Goal: Task Accomplishment & Management: Manage account settings

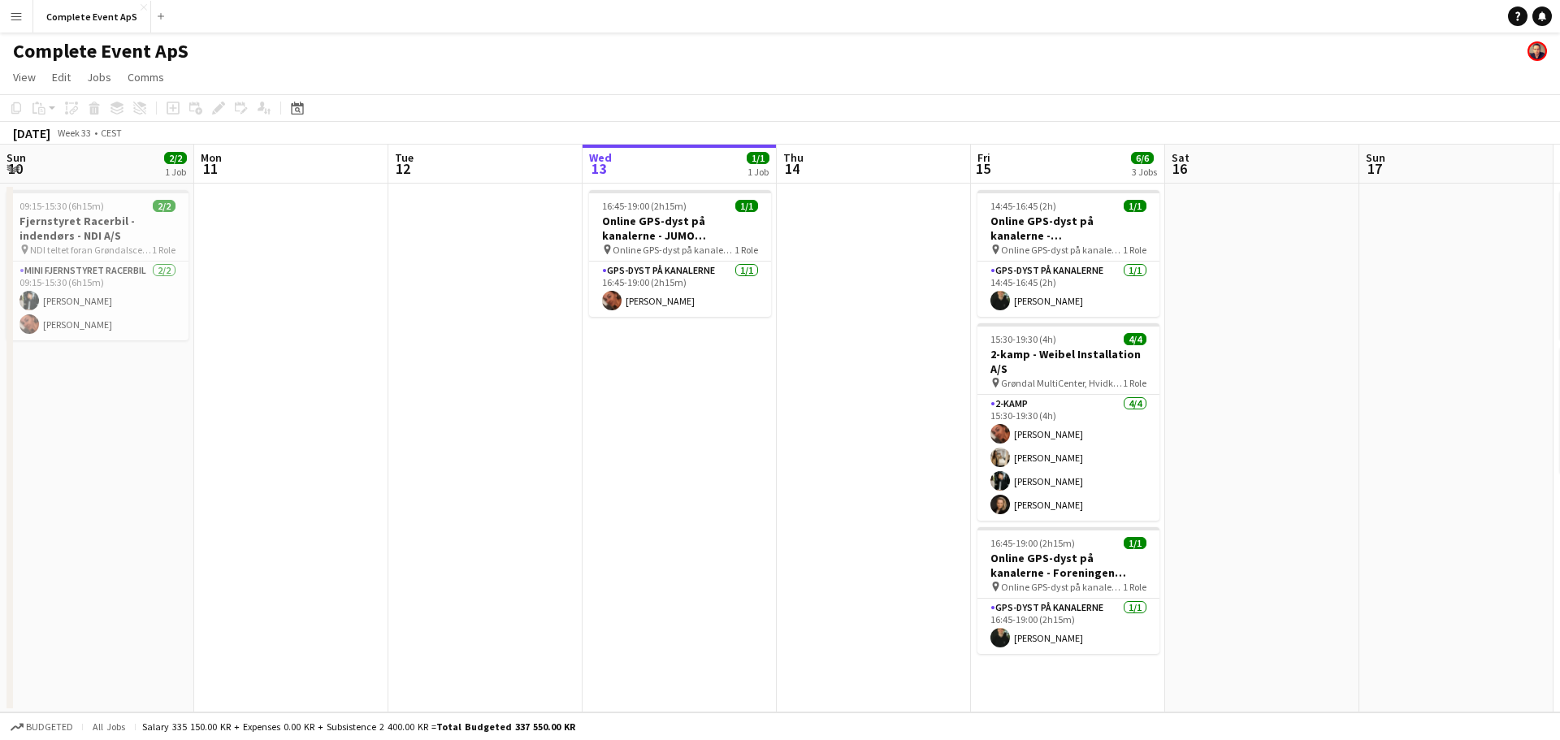
scroll to position [0, 388]
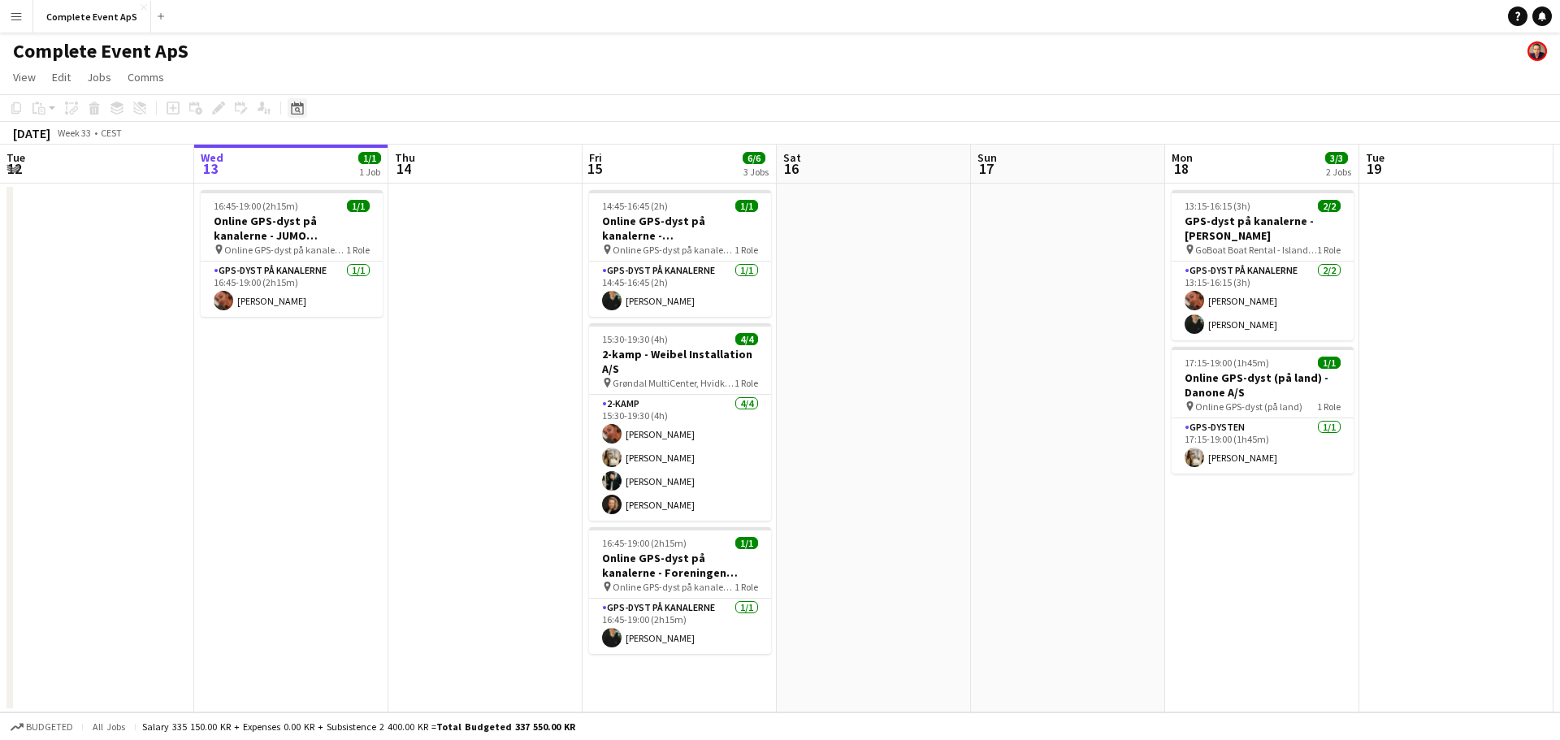
click at [293, 105] on icon at bounding box center [297, 108] width 12 height 13
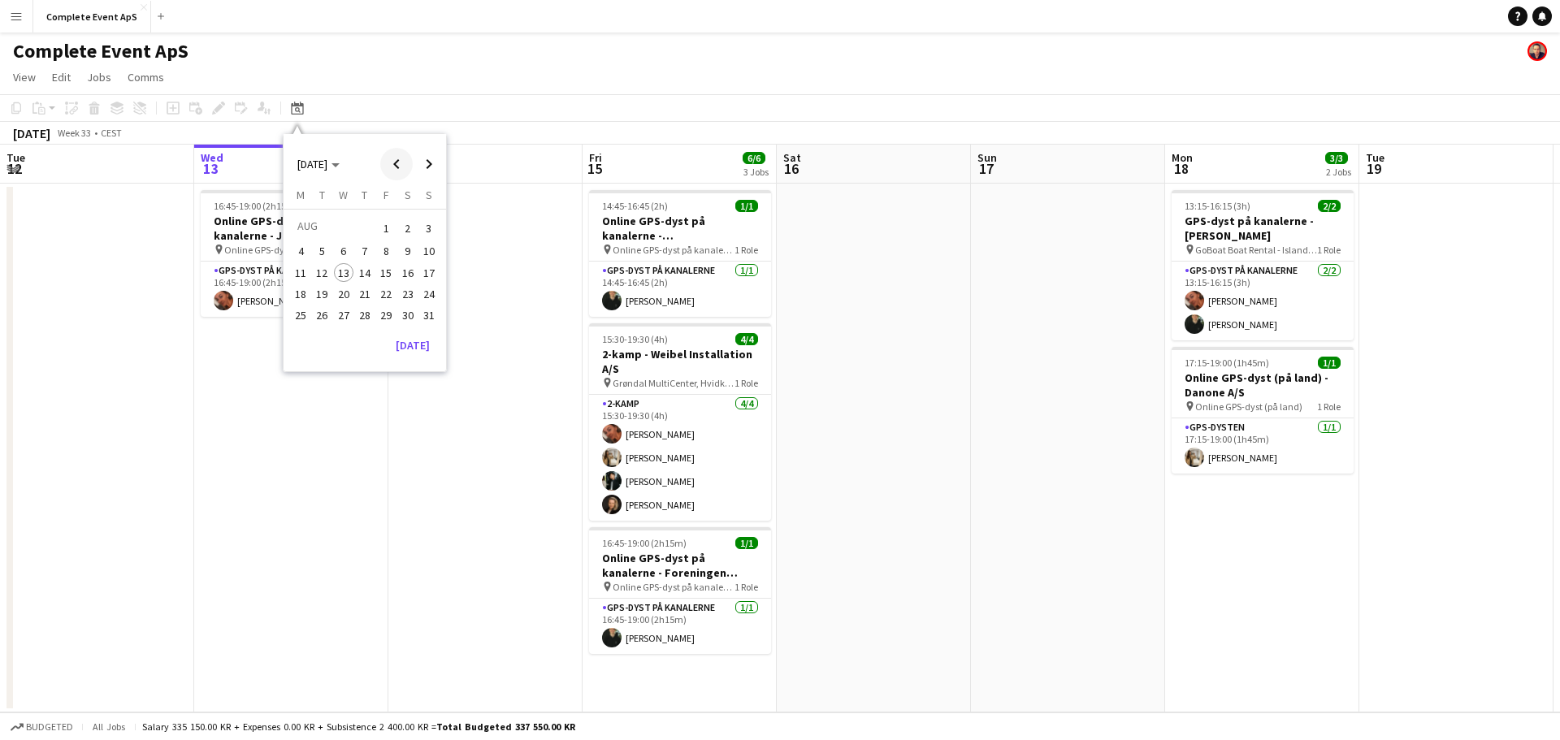
click at [393, 164] on span "Previous month" at bounding box center [396, 164] width 33 height 33
click at [394, 164] on span "Previous month" at bounding box center [396, 164] width 33 height 33
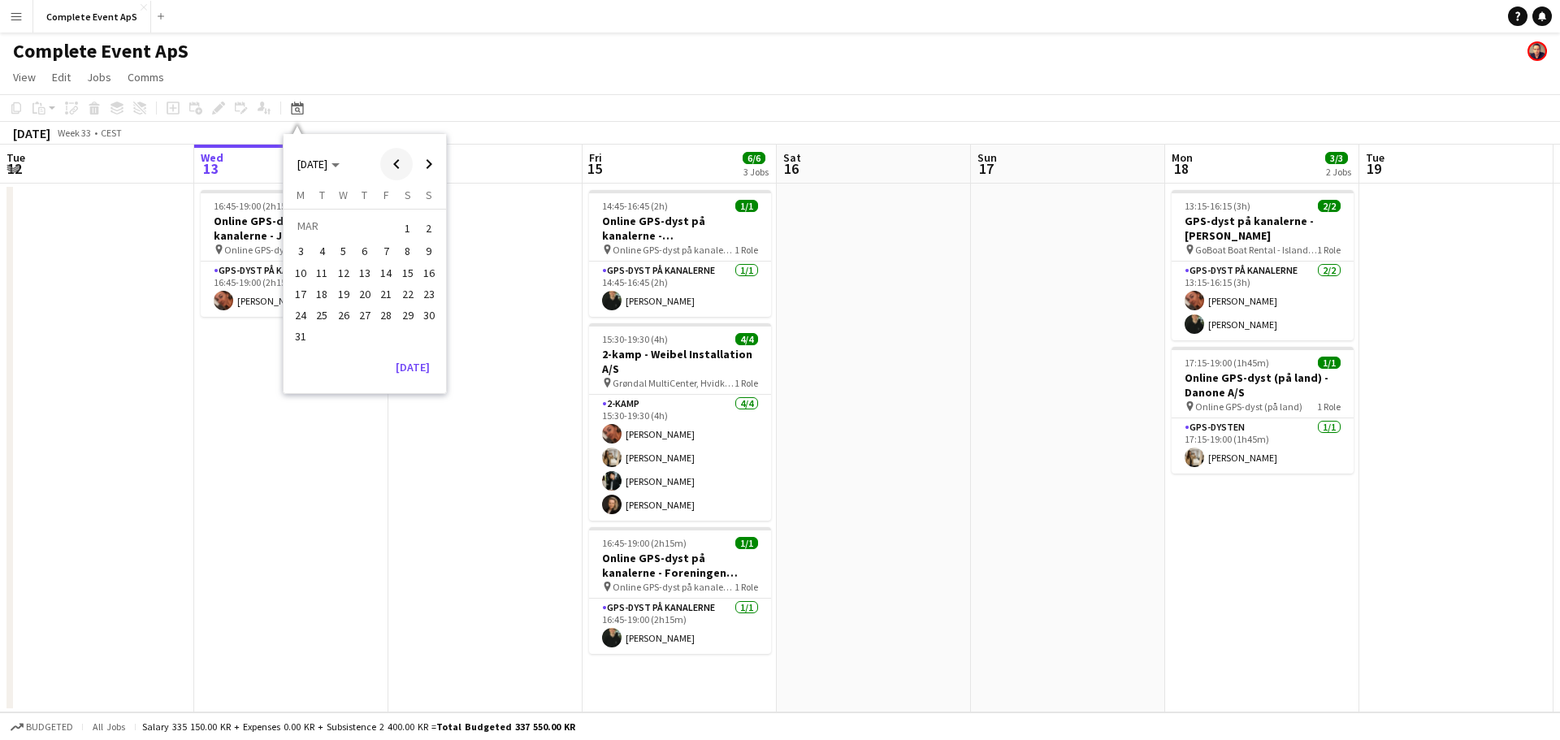
click at [394, 163] on span "Previous month" at bounding box center [396, 164] width 33 height 33
click at [386, 310] on span "24" at bounding box center [386, 312] width 20 height 20
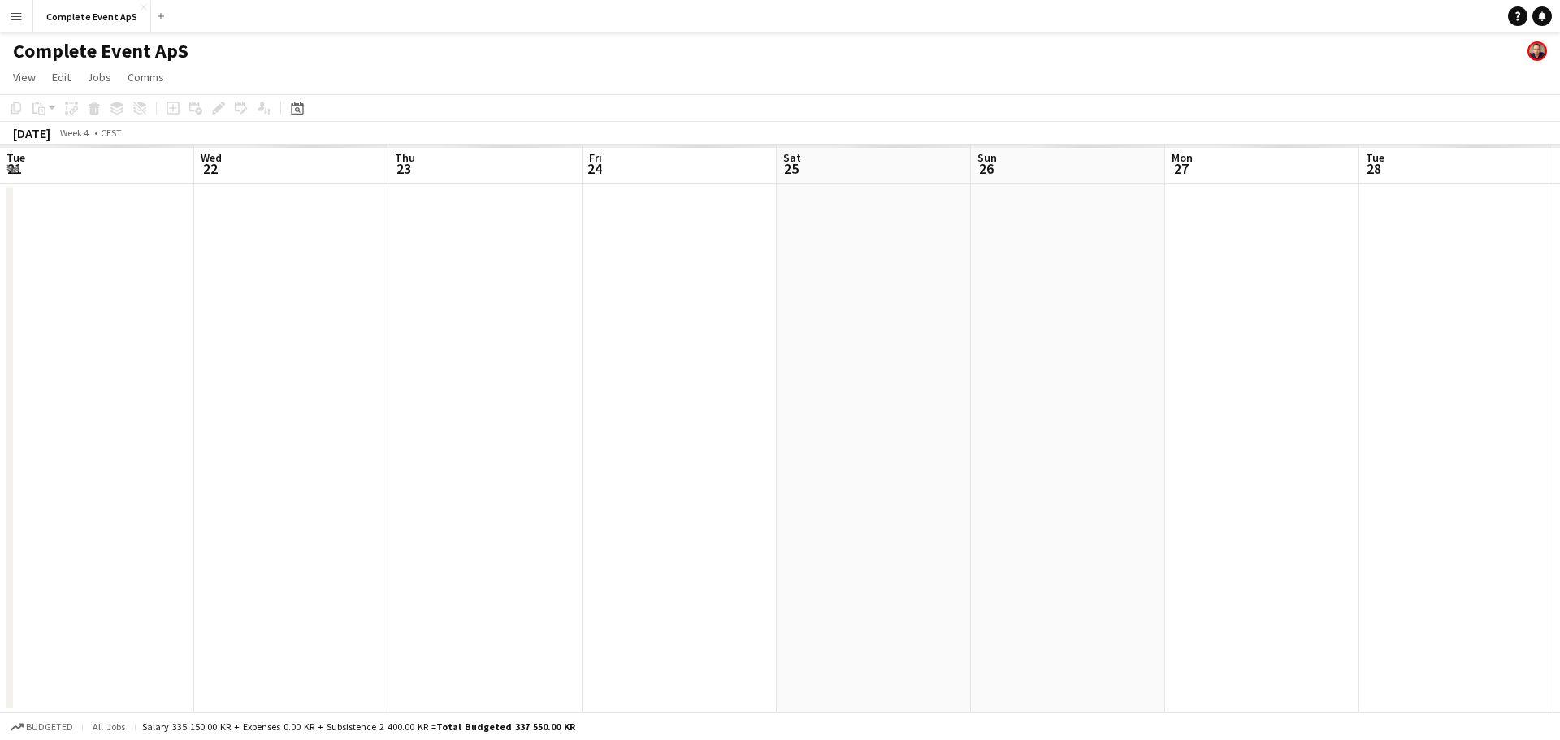
scroll to position [0, 559]
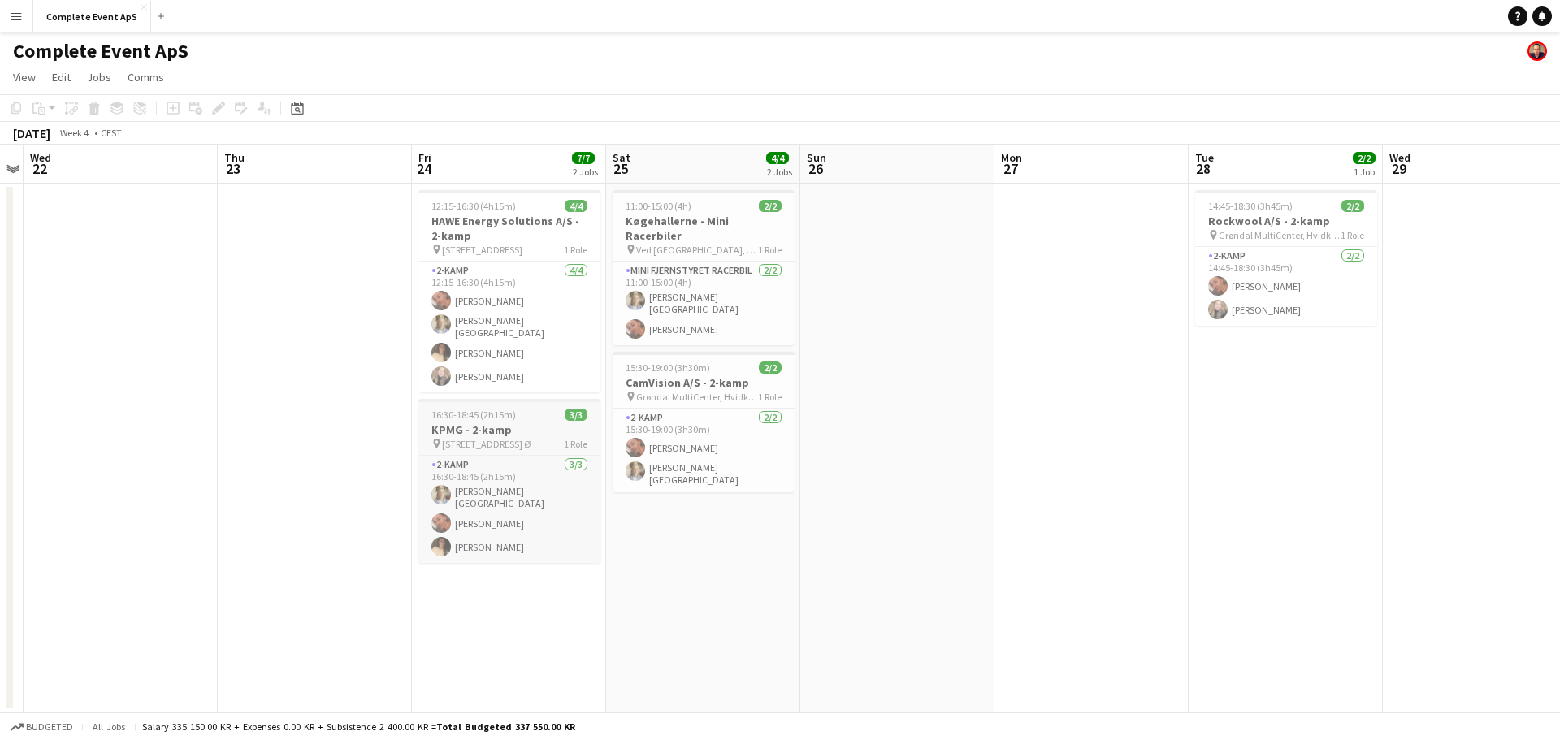
click at [536, 423] on h3 "KPMG - 2-kamp" at bounding box center [510, 430] width 182 height 15
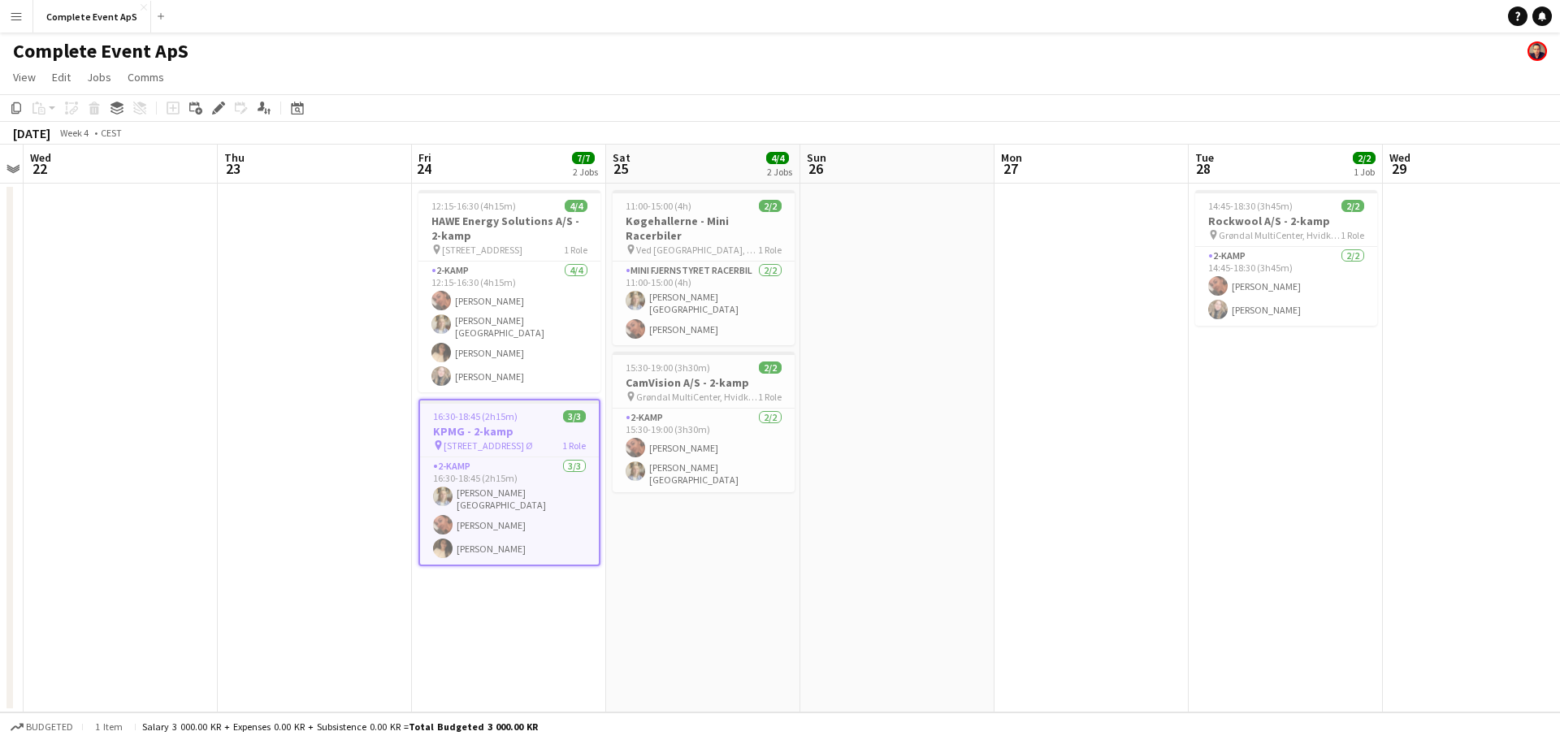
click at [536, 424] on h3 "KPMG - 2-kamp" at bounding box center [509, 431] width 179 height 15
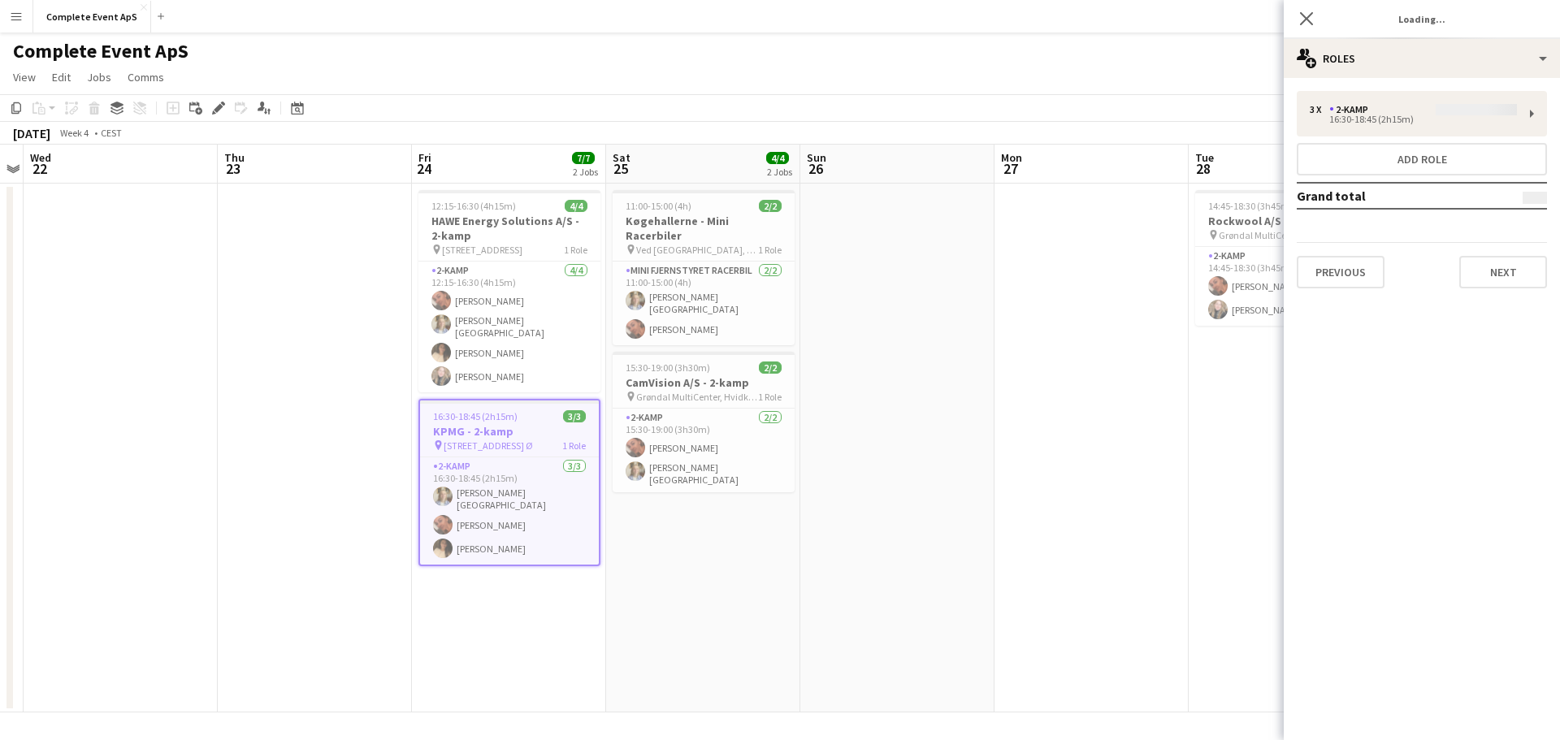
type input "**********"
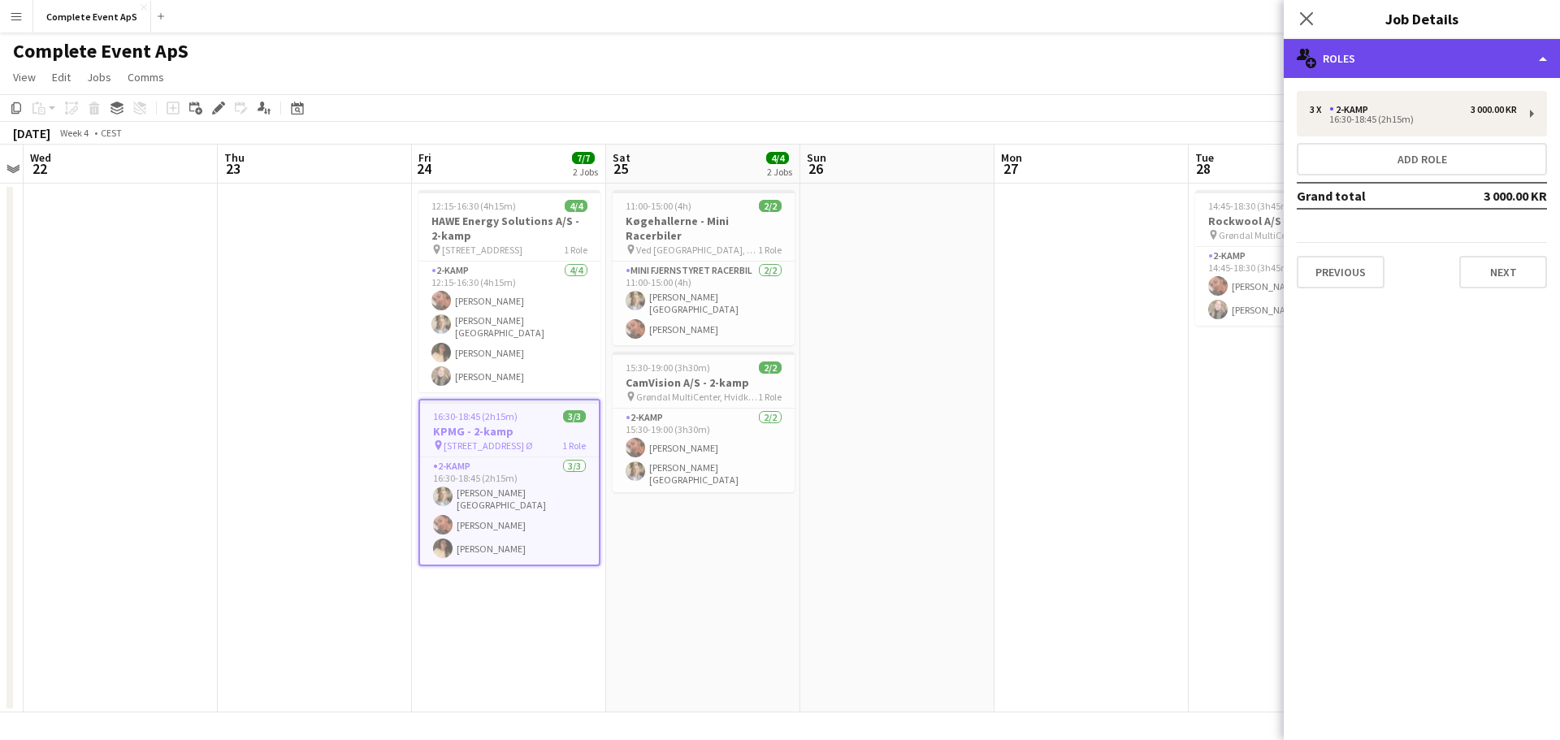
click at [1386, 54] on div "multiple-users-add Roles" at bounding box center [1422, 58] width 276 height 39
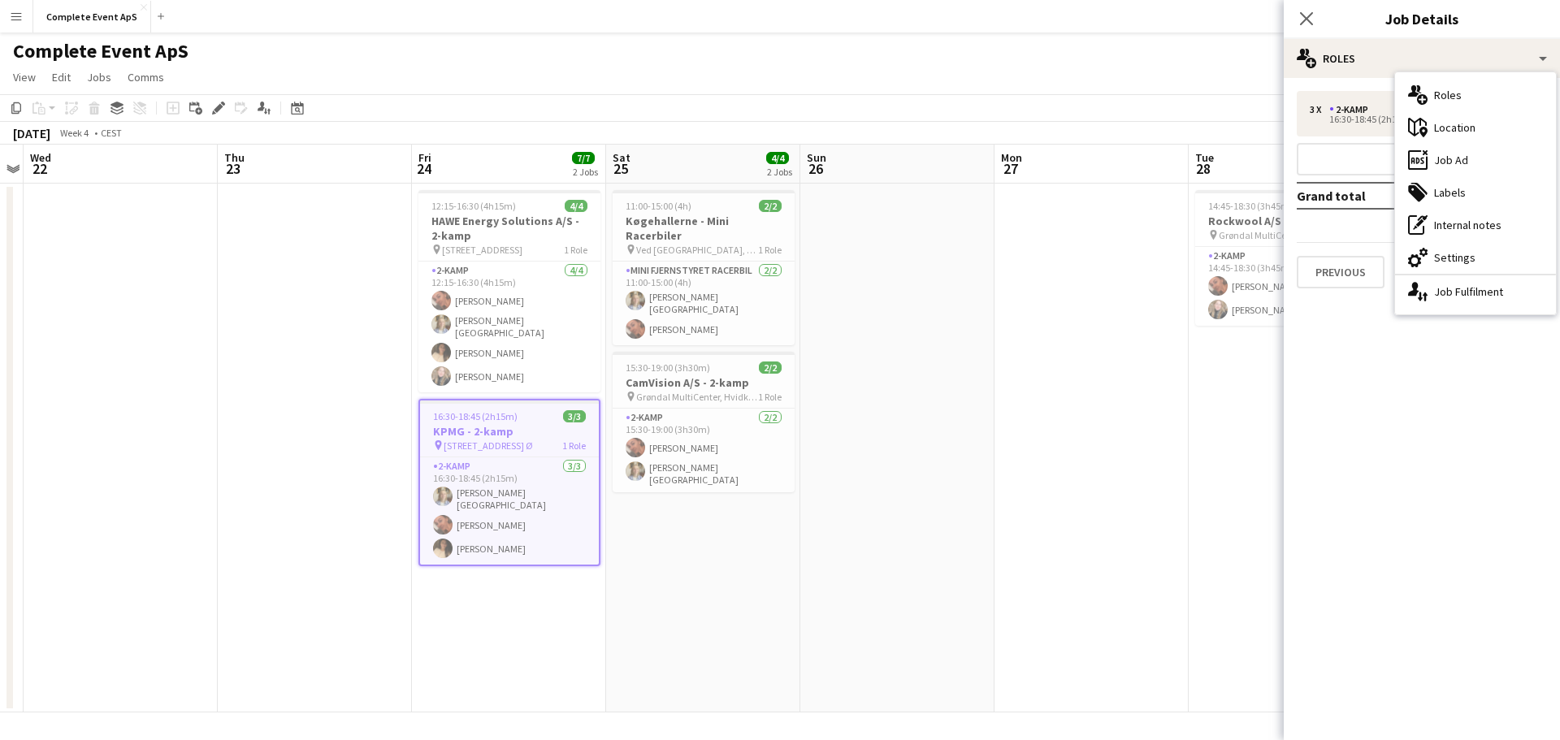
drag, startPoint x: 1466, startPoint y: 157, endPoint x: 1473, endPoint y: 211, distance: 54.8
click at [1467, 158] on div "ads-window Job Ad" at bounding box center [1475, 160] width 161 height 33
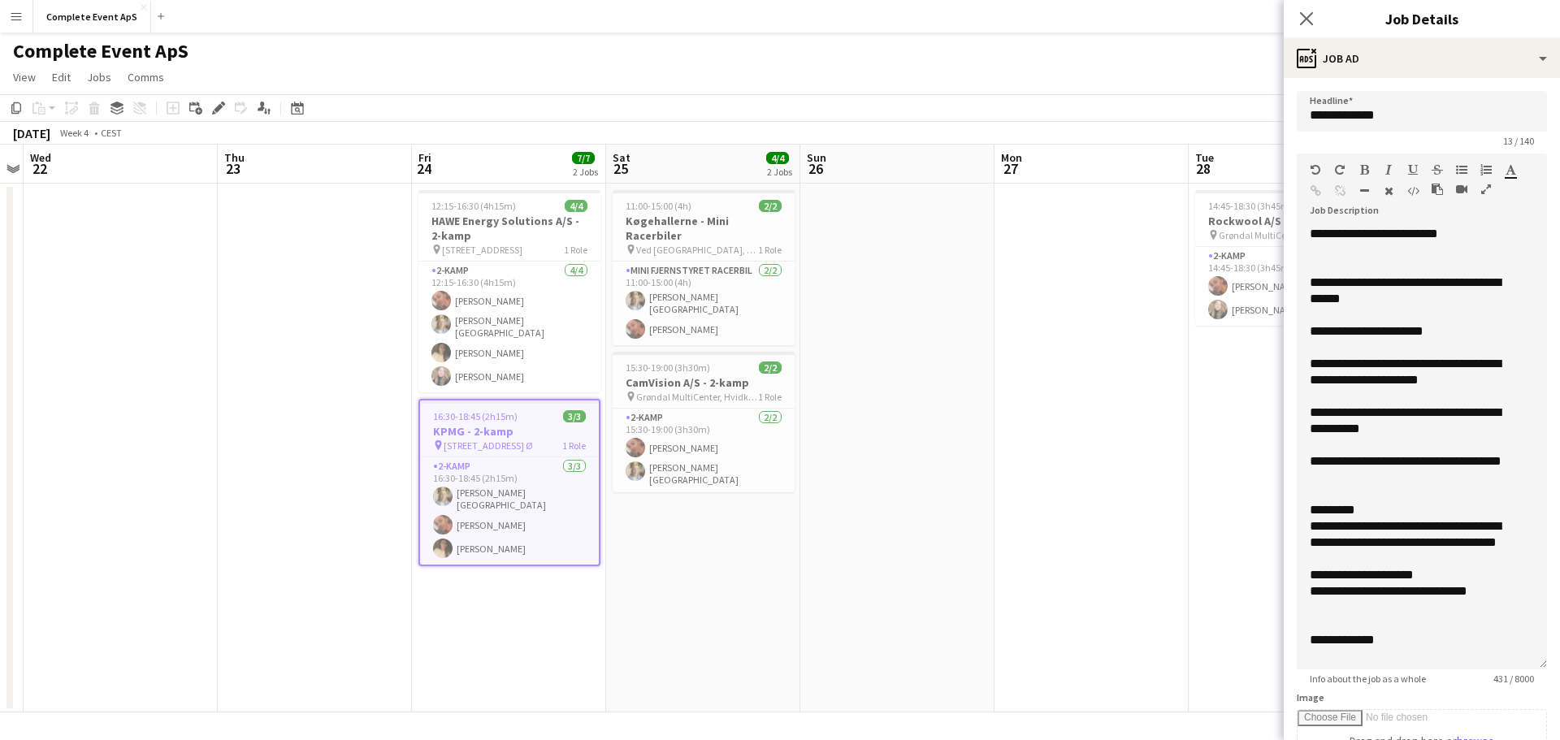
drag, startPoint x: 1528, startPoint y: 317, endPoint x: 1576, endPoint y: 663, distance: 349.5
click at [1560, 663] on html "Menu Boards Boards Boards All jobs Status Workforce Workforce My Workforce Recr…" at bounding box center [780, 370] width 1560 height 740
click at [907, 279] on app-date-cell at bounding box center [897, 448] width 194 height 529
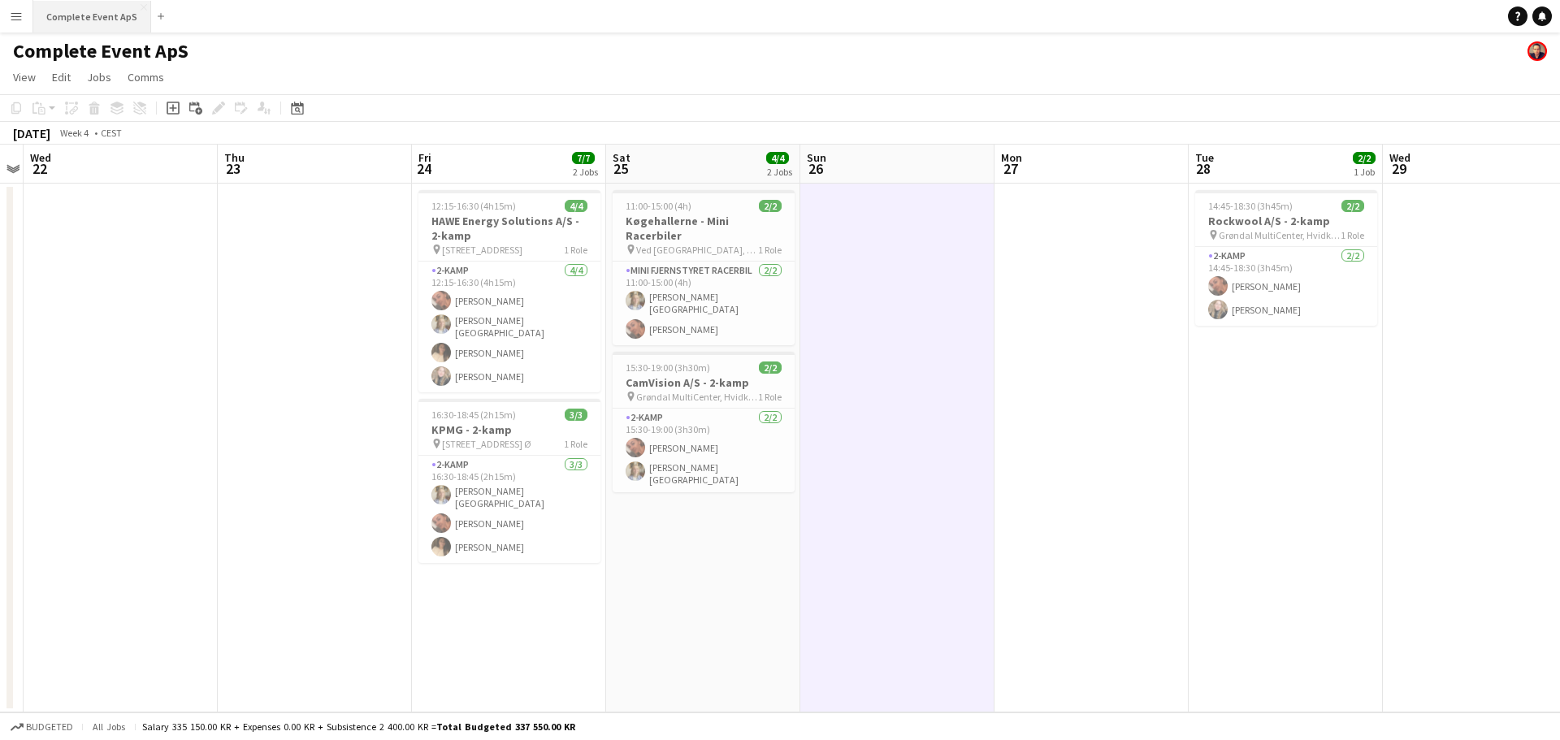
click at [99, 8] on button "Complete Event ApS Close" at bounding box center [92, 17] width 118 height 32
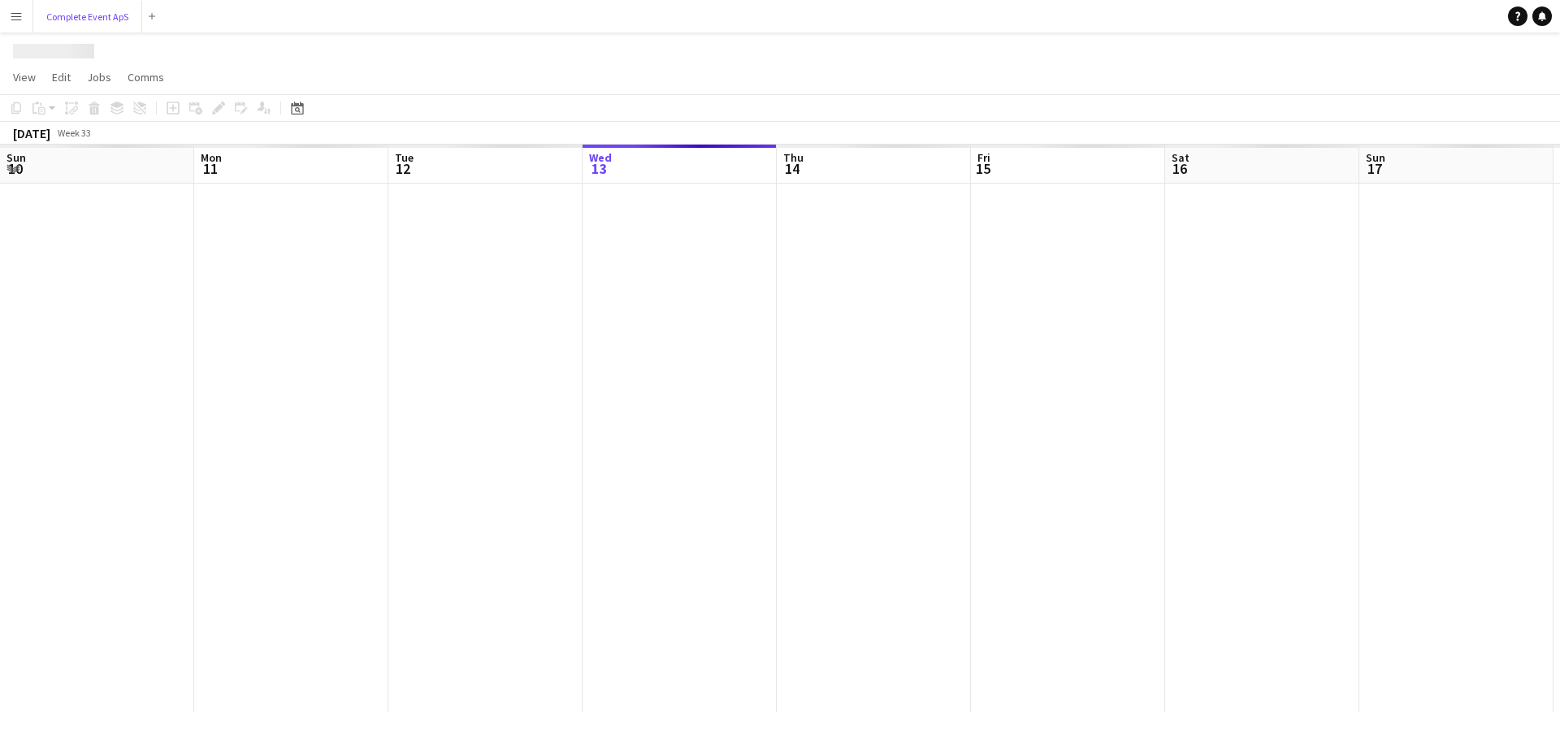
scroll to position [0, 388]
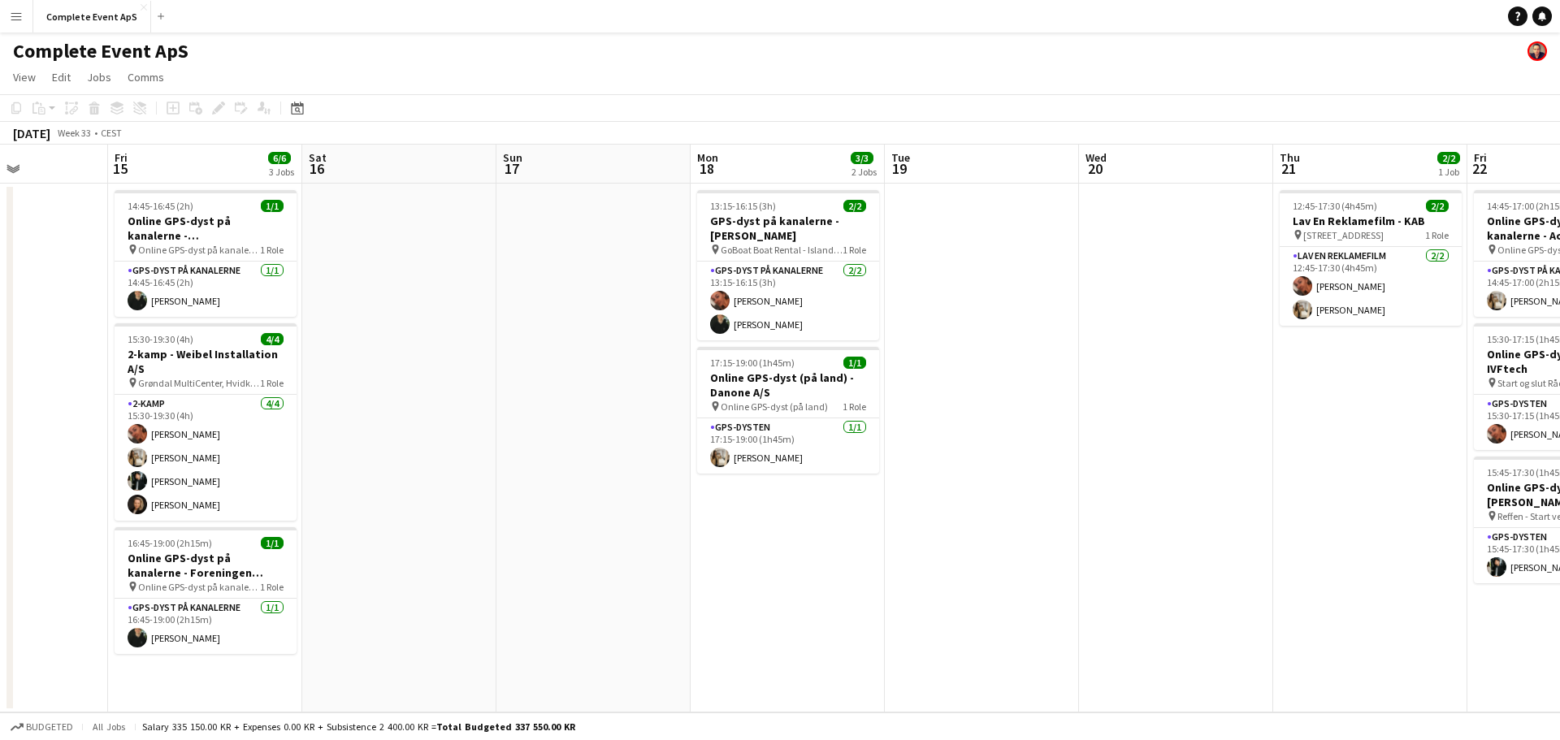
drag, startPoint x: 983, startPoint y: 452, endPoint x: 354, endPoint y: 433, distance: 630.1
click at [349, 436] on app-calendar-viewport "Tue 12 Wed 13 1/1 1 Job Thu 14 Fri 15 6/6 3 Jobs Sat 16 Sun 17 Mon 18 3/3 2 Job…" at bounding box center [780, 429] width 1560 height 568
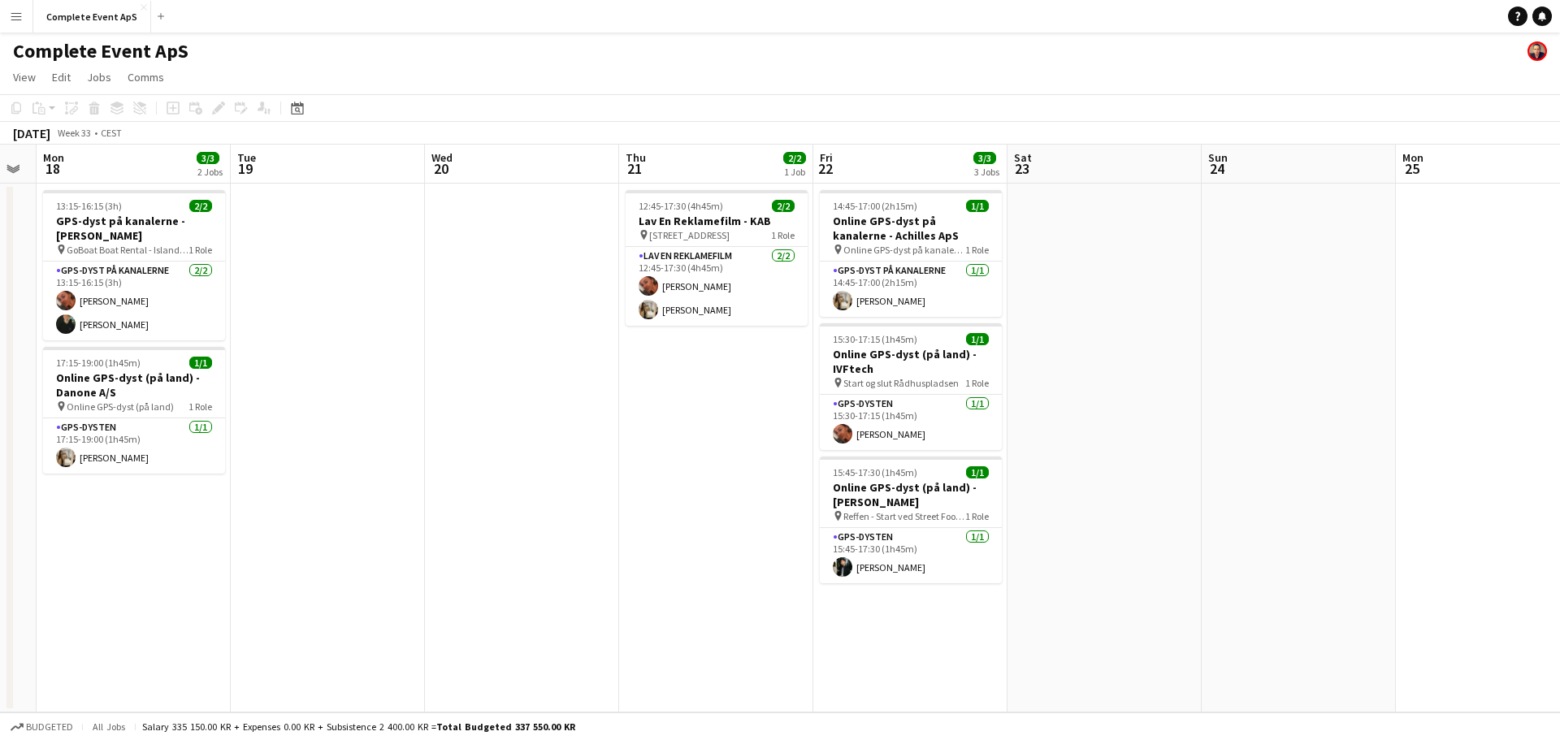
drag, startPoint x: 774, startPoint y: 462, endPoint x: 550, endPoint y: 452, distance: 224.5
click at [550, 452] on app-calendar-viewport "Fri 15 6/6 3 Jobs Sat 16 Sun 17 Mon 18 3/3 2 Jobs Tue 19 Wed 20 Thu 21 2/2 1 Jo…" at bounding box center [780, 429] width 1560 height 568
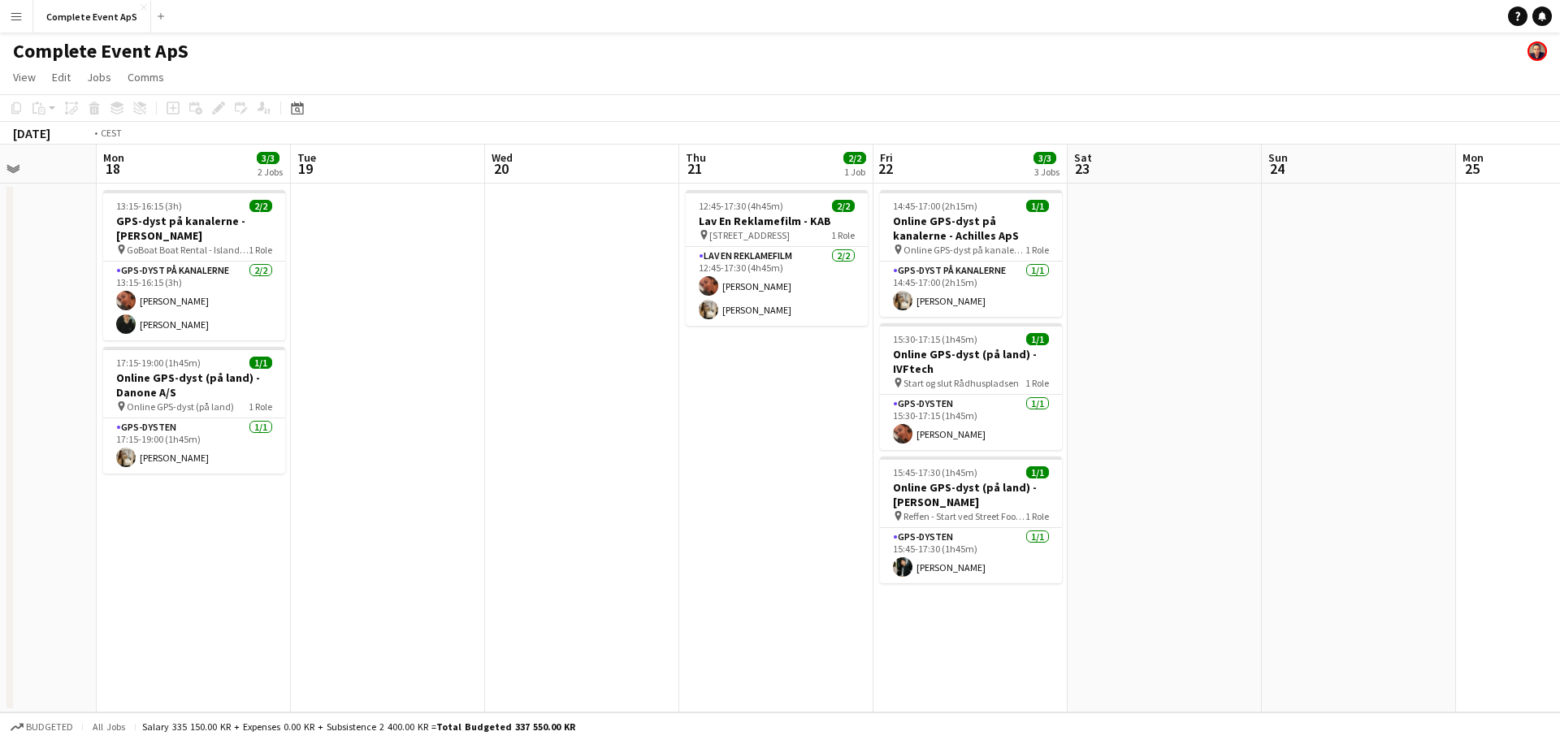
drag, startPoint x: 1226, startPoint y: 479, endPoint x: 436, endPoint y: 445, distance: 789.8
click at [437, 449] on app-calendar-viewport "Fri 15 6/6 3 Jobs Sat 16 Sun 17 Mon 18 3/3 2 Jobs Tue 19 Wed 20 Thu 21 2/2 1 Jo…" at bounding box center [780, 429] width 1560 height 568
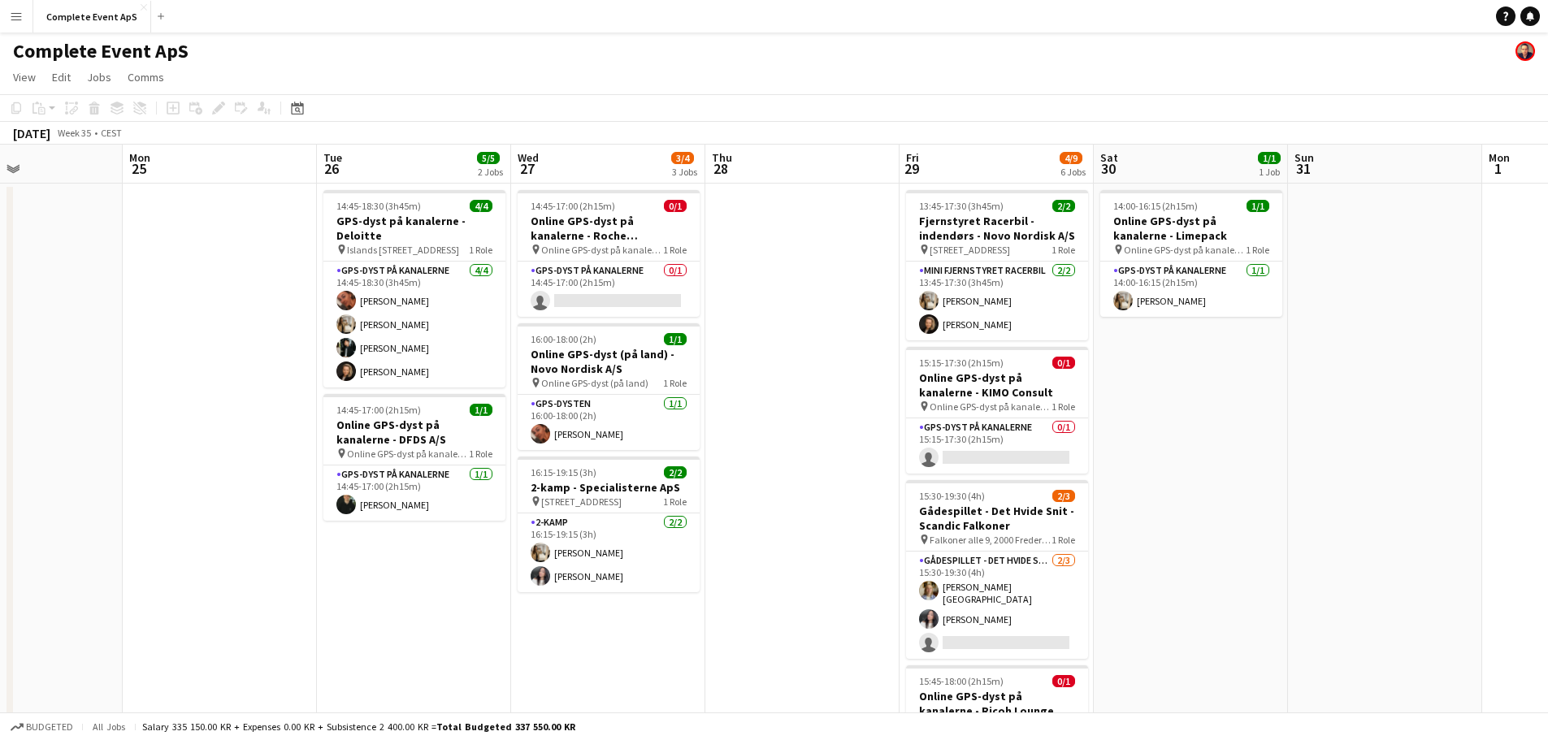
drag, startPoint x: 727, startPoint y: 466, endPoint x: 503, endPoint y: 437, distance: 225.3
click at [506, 441] on app-calendar-viewport "Fri 22 3/3 3 Jobs Sat 23 Sun 24 Mon 25 Tue 26 5/5 2 Jobs Wed 27 3/4 3 Jobs Thu …" at bounding box center [774, 619] width 1548 height 949
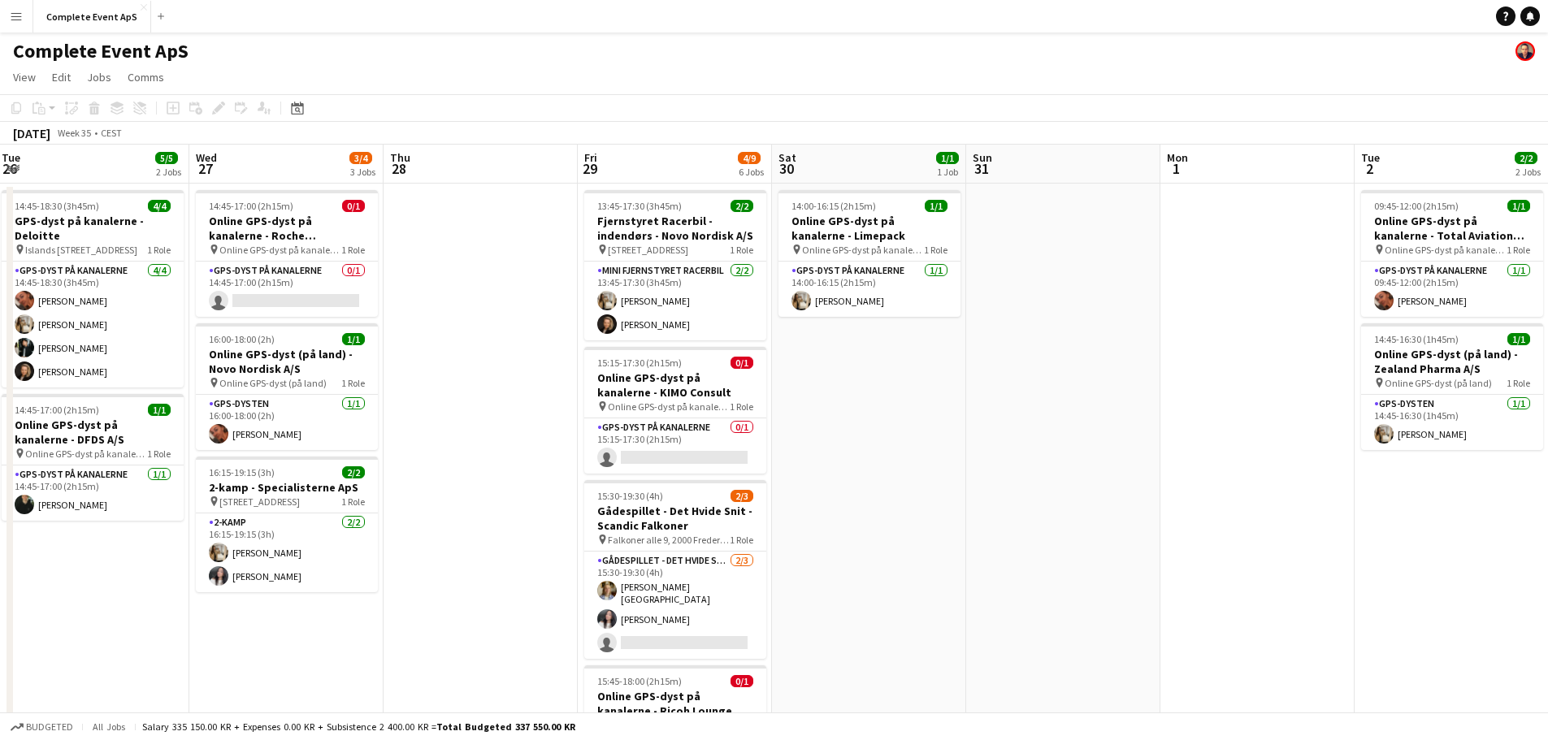
scroll to position [0, 625]
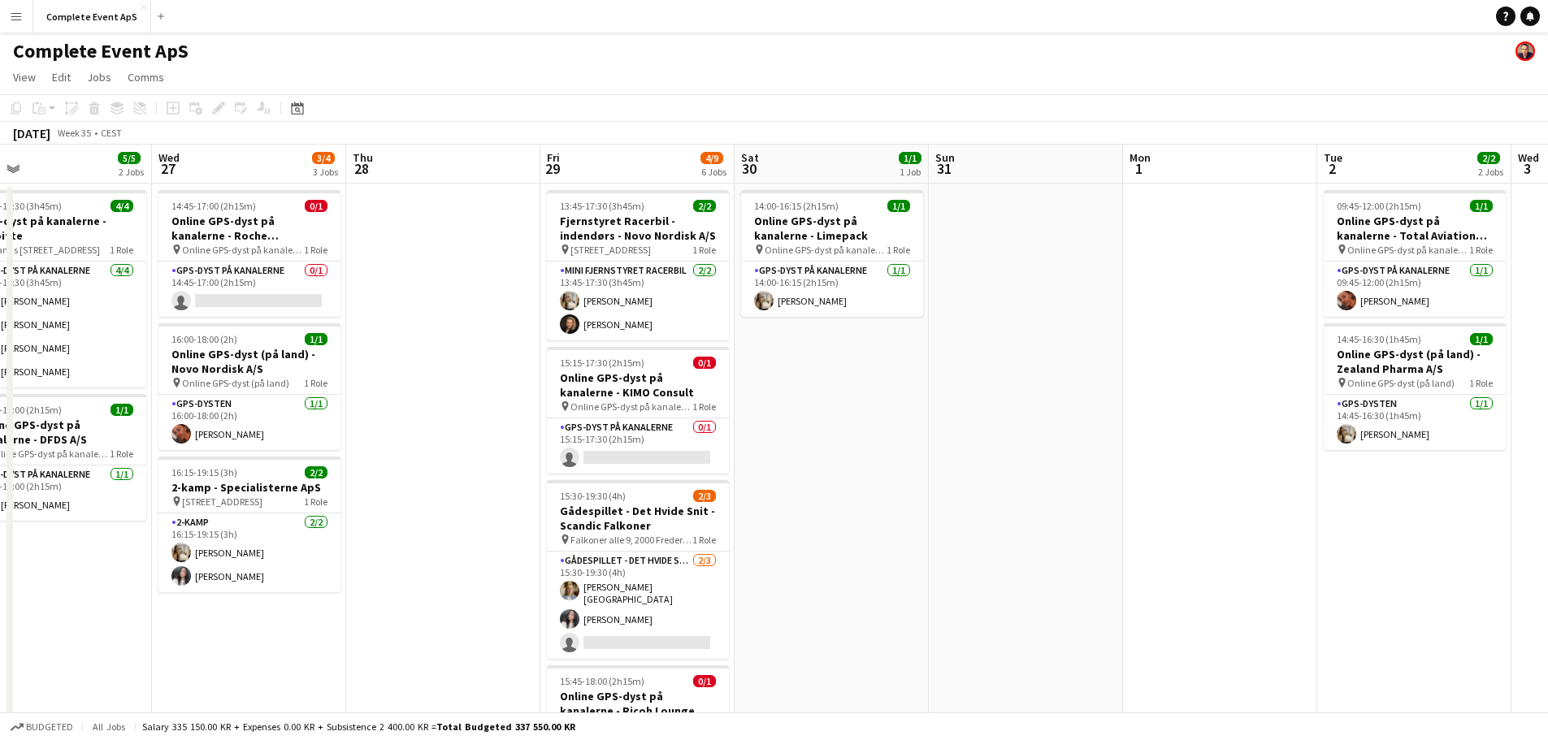
drag, startPoint x: 1092, startPoint y: 469, endPoint x: 562, endPoint y: 425, distance: 532.5
click at [562, 427] on app-calendar-viewport "Sat 23 Sun 24 Mon 25 Tue 26 5/5 2 Jobs Wed 27 3/4 3 Jobs Thu 28 Fri 29 4/9 6 Jo…" at bounding box center [774, 619] width 1548 height 949
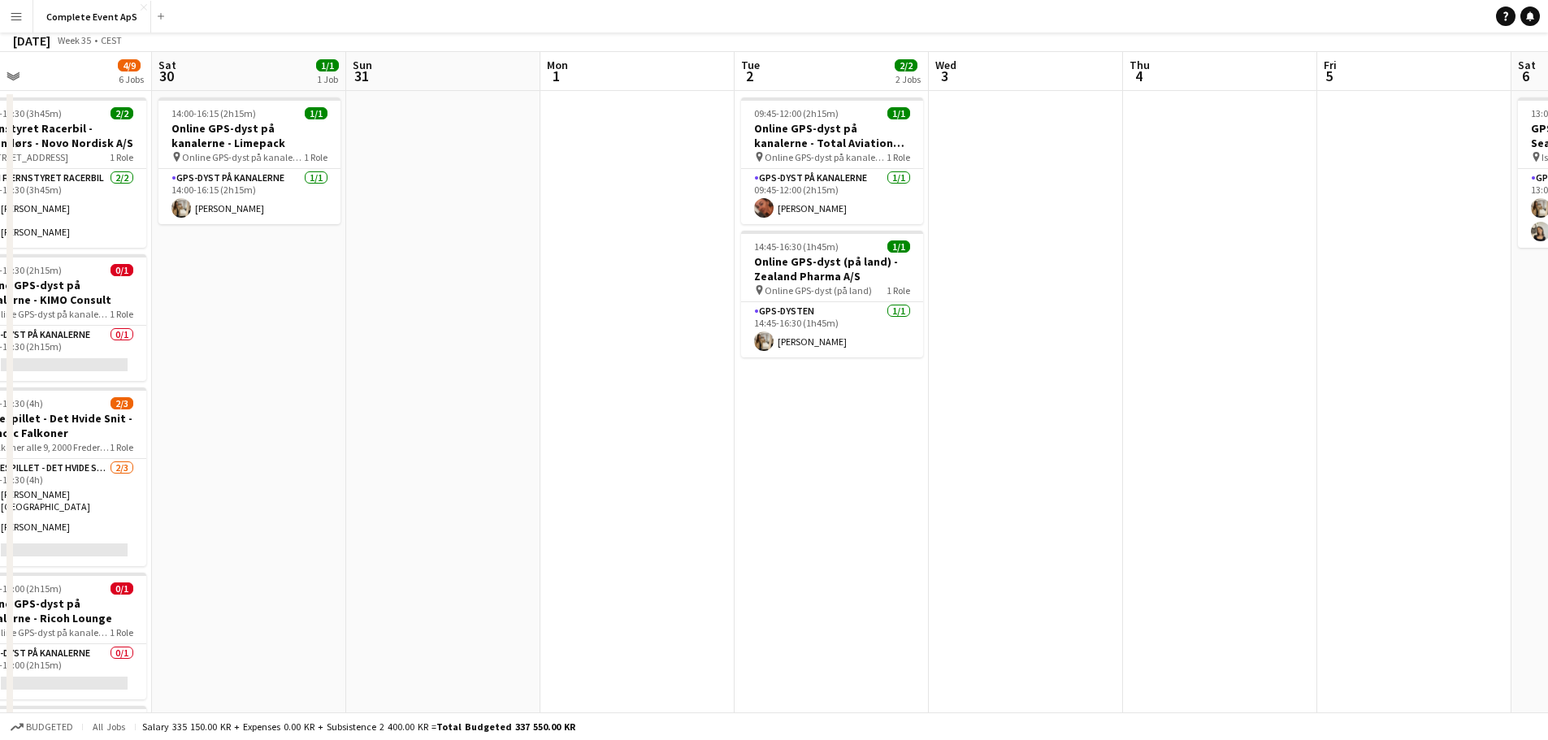
scroll to position [0, 0]
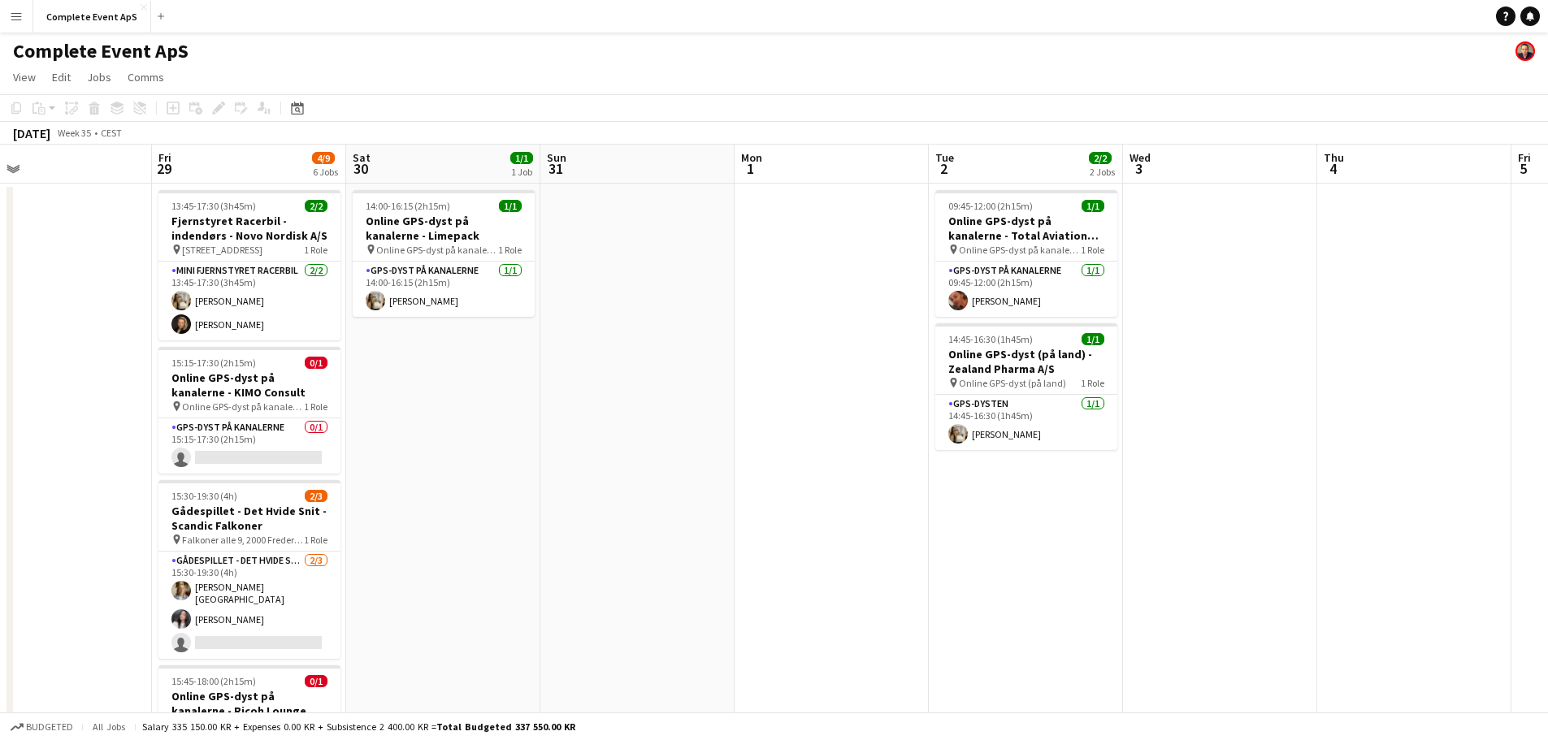
drag, startPoint x: 391, startPoint y: 462, endPoint x: 770, endPoint y: 488, distance: 380.5
click at [777, 498] on app-calendar-viewport "Tue 26 5/5 2 Jobs Wed 27 3/4 3 Jobs Thu 28 Fri 29 4/9 6 Jobs Sat 30 1/1 1 Job S…" at bounding box center [774, 619] width 1548 height 949
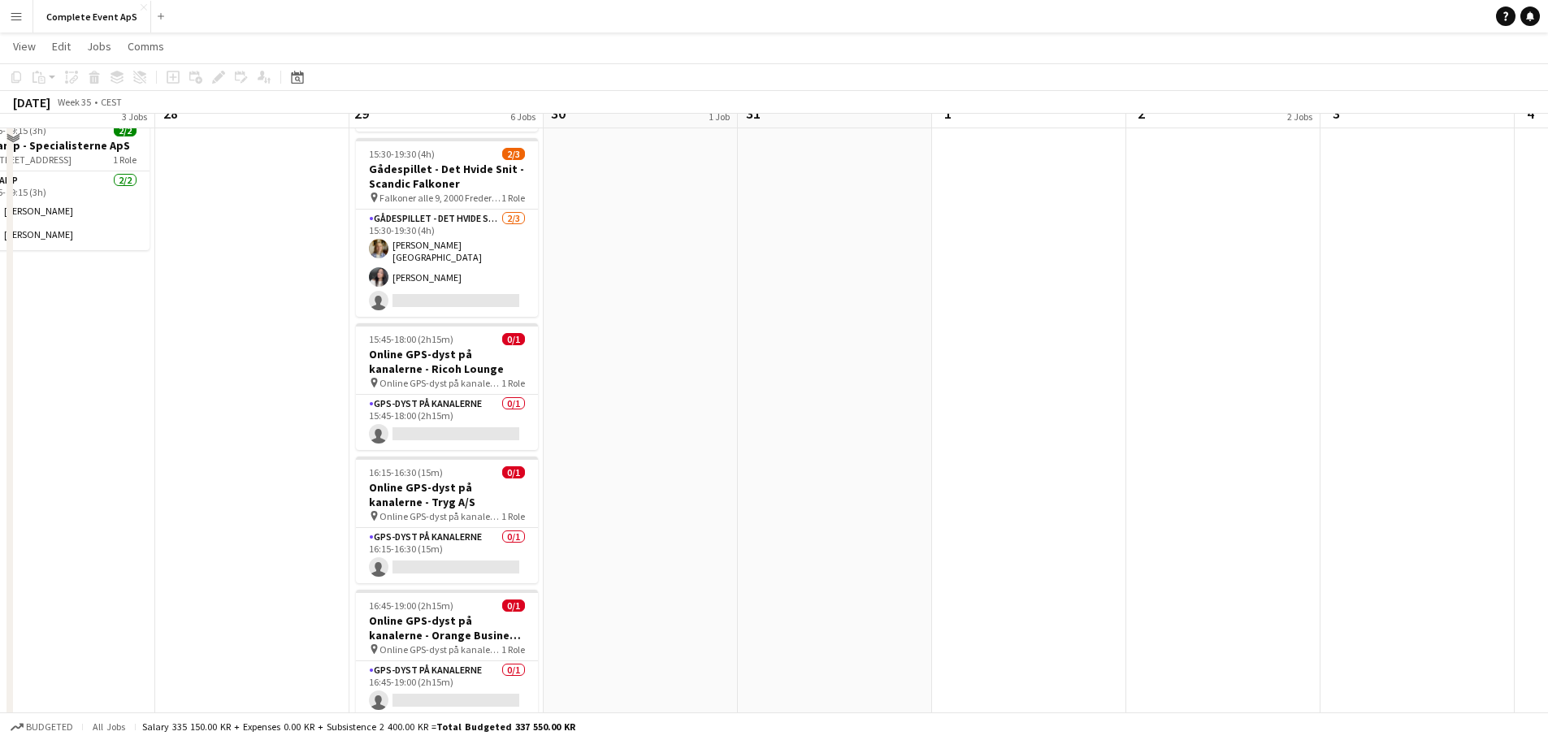
scroll to position [380, 0]
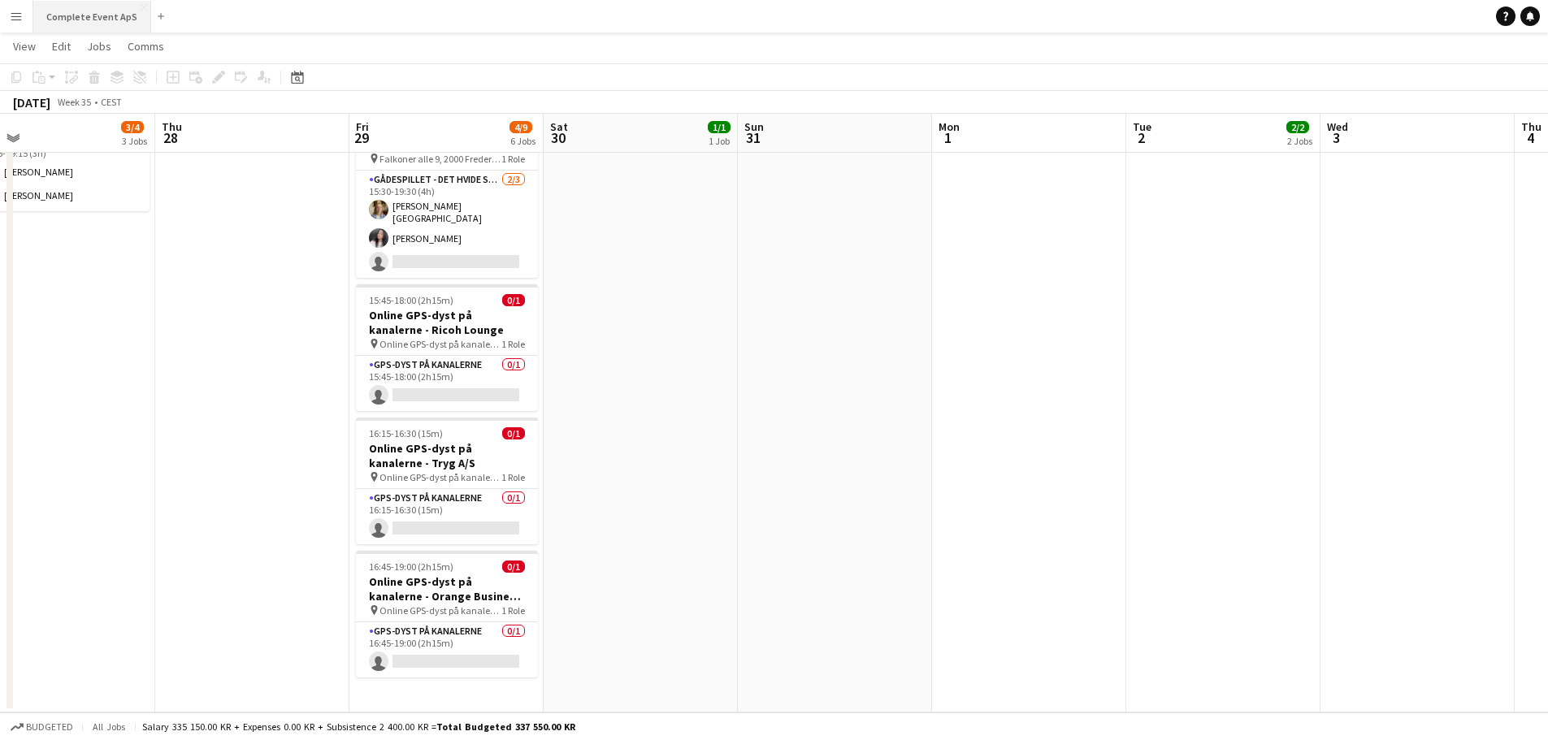
click at [73, 9] on button "Complete Event ApS Close" at bounding box center [92, 17] width 118 height 32
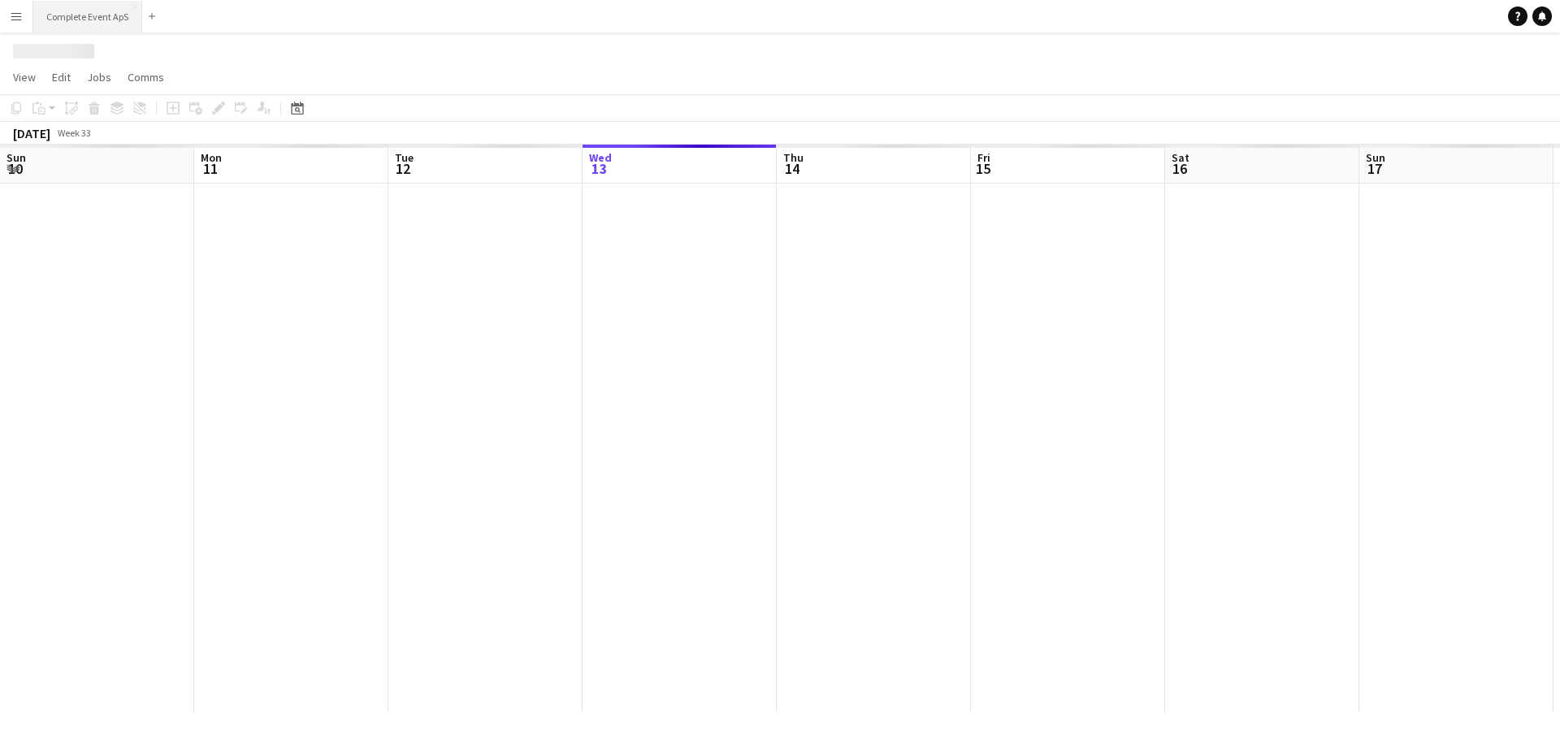
scroll to position [0, 388]
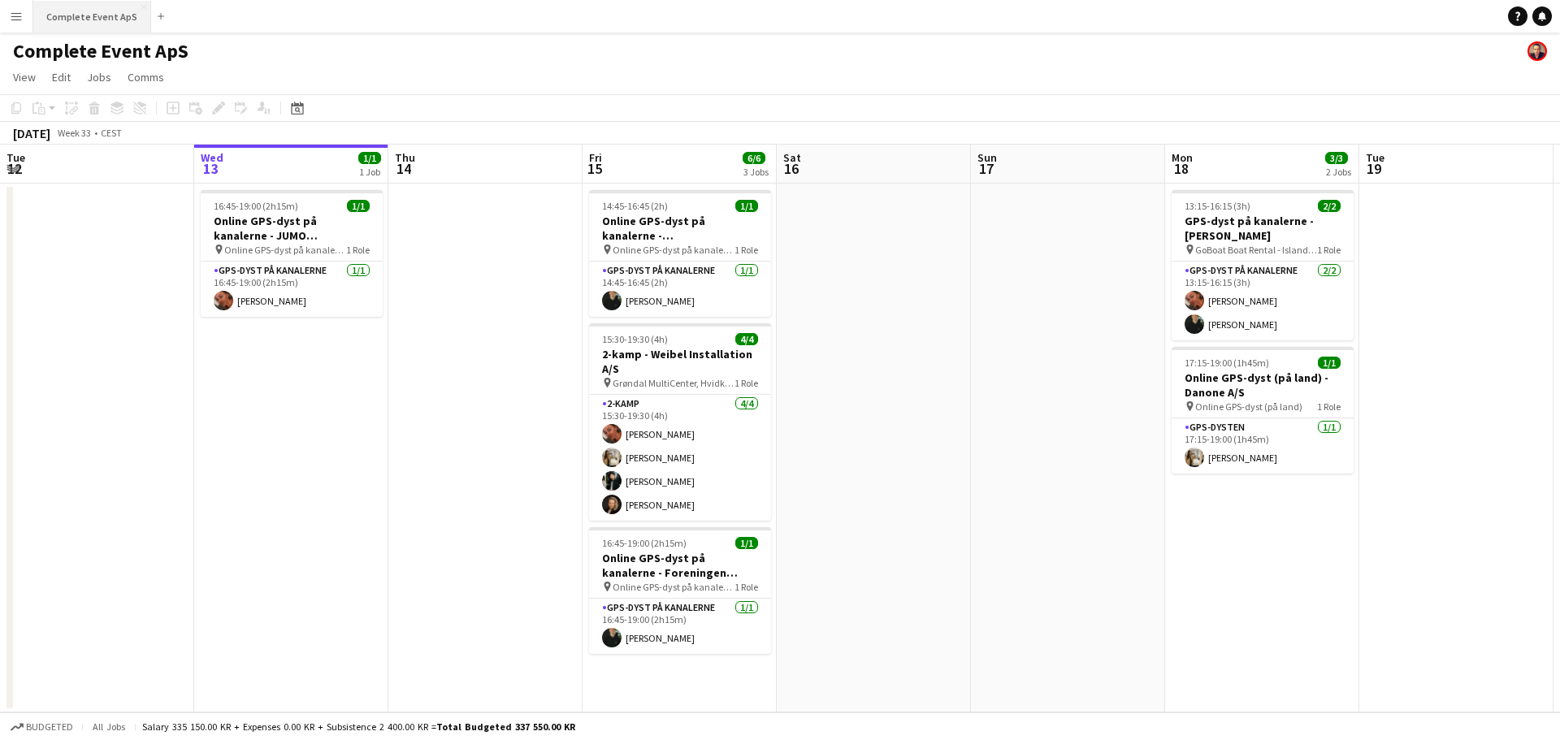
click at [101, 12] on button "Complete Event ApS Close" at bounding box center [92, 17] width 118 height 32
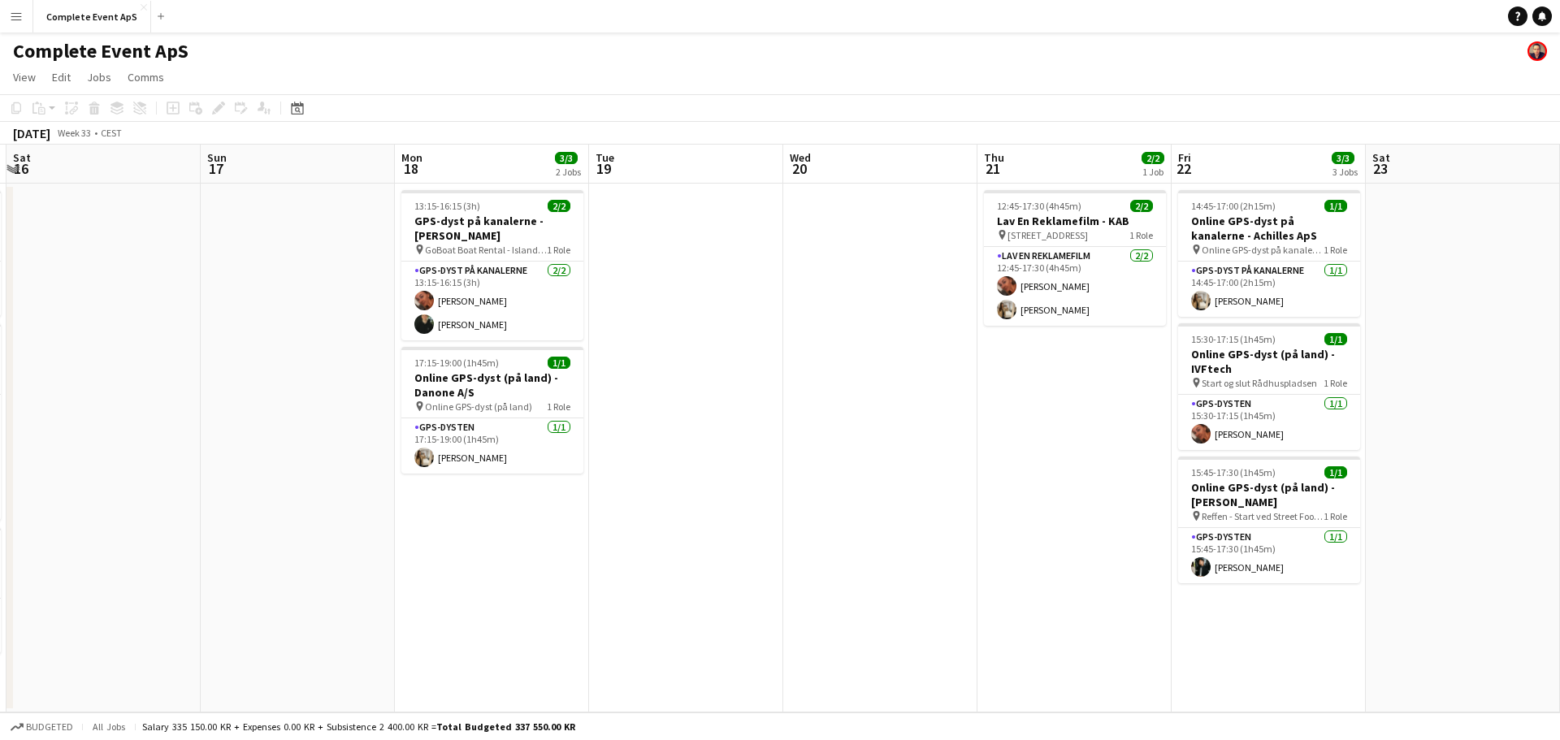
scroll to position [0, 642]
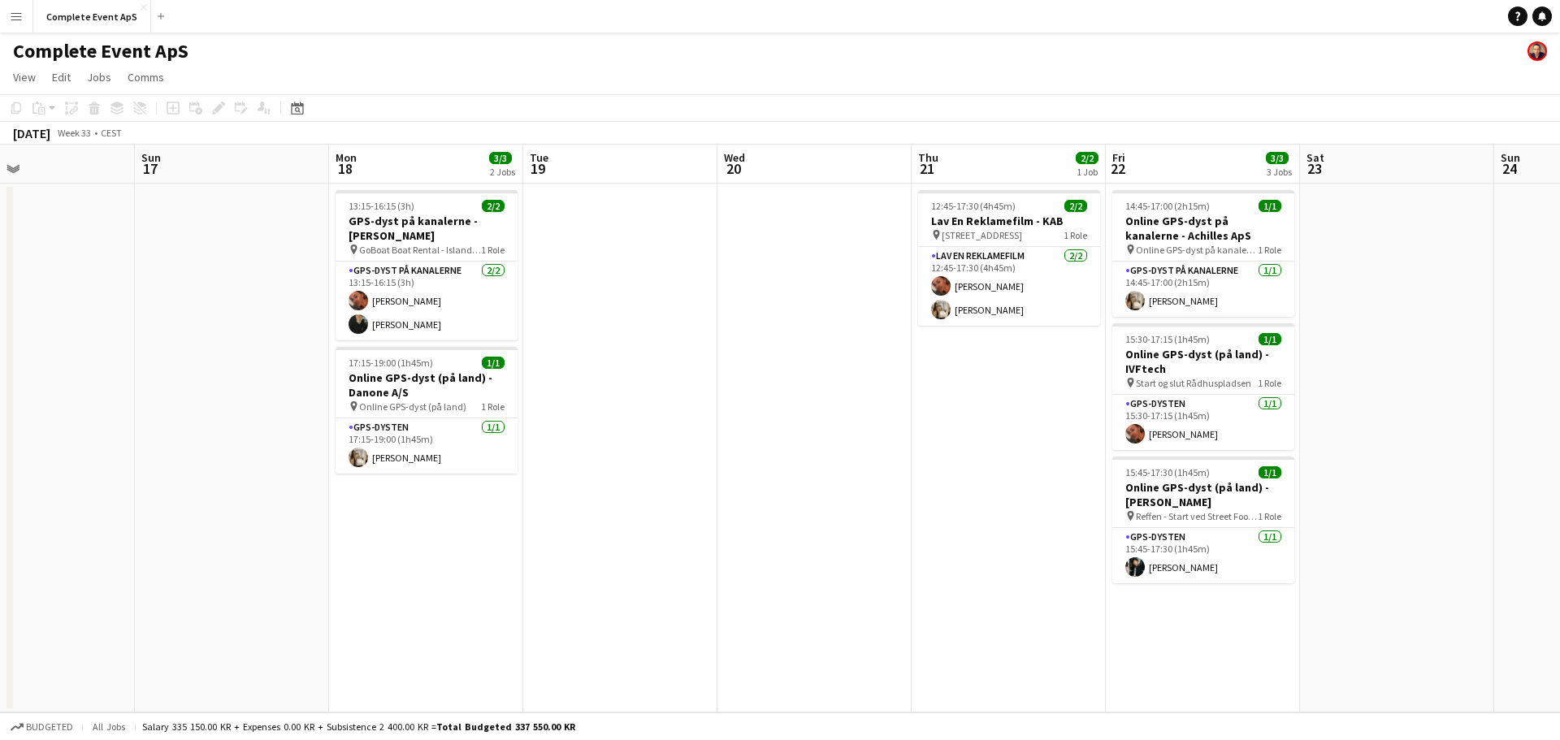
drag, startPoint x: 899, startPoint y: 353, endPoint x: 182, endPoint y: 327, distance: 717.3
click at [132, 325] on app-calendar-viewport "Wed 13 1/1 1 Job Thu 14 Fri 15 6/6 3 Jobs Sat 16 Sun 17 Mon 18 3/3 2 Jobs Tue 1…" at bounding box center [780, 429] width 1560 height 568
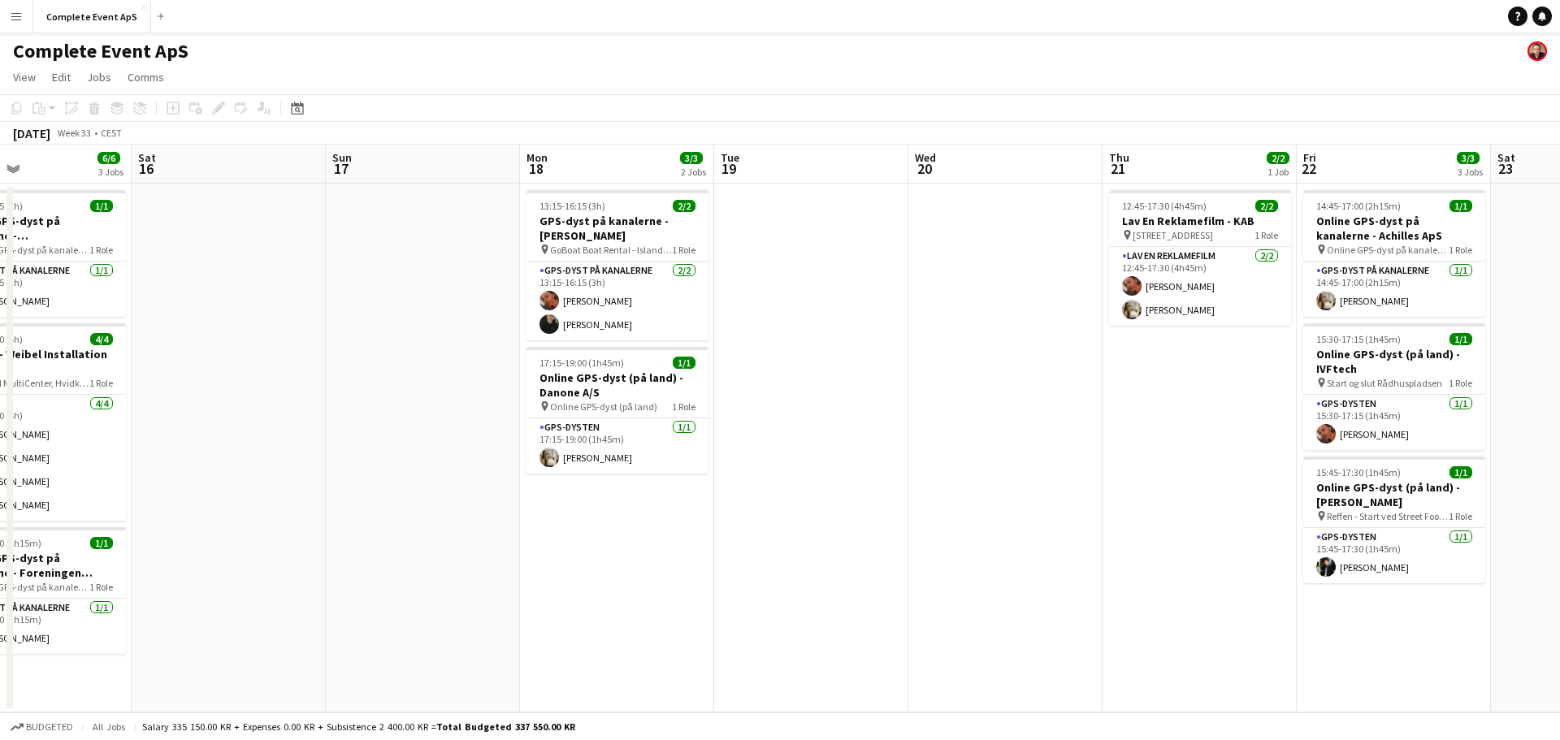
drag, startPoint x: 582, startPoint y: 405, endPoint x: 1206, endPoint y: 406, distance: 624.1
click at [1198, 406] on app-calendar-viewport "Wed 13 1/1 1 Job Thu 14 Fri 15 6/6 3 Jobs Sat 16 Sun 17 Mon 18 3/3 2 Jobs Tue 1…" at bounding box center [780, 429] width 1560 height 568
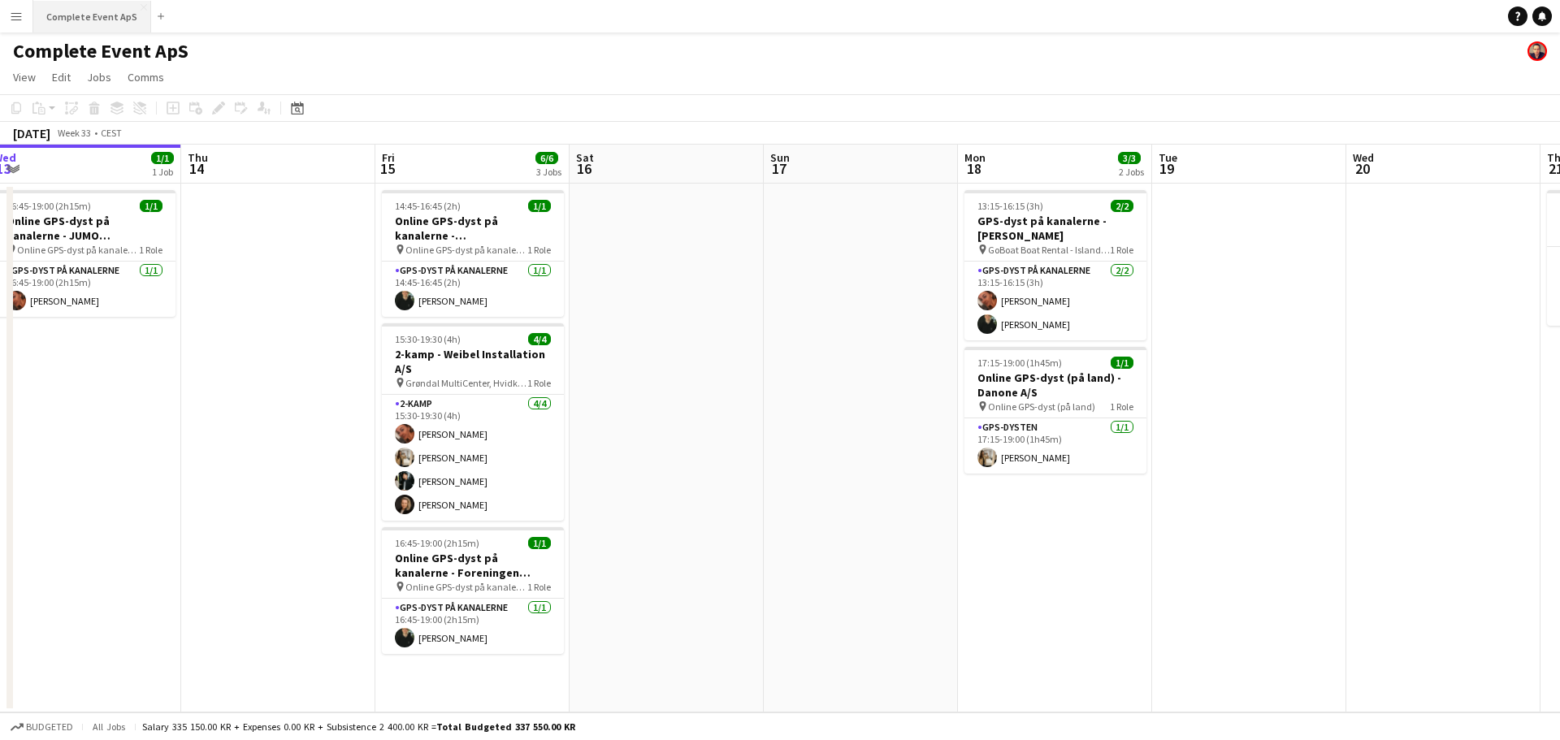
click at [111, 17] on button "Complete Event ApS Close" at bounding box center [92, 17] width 118 height 32
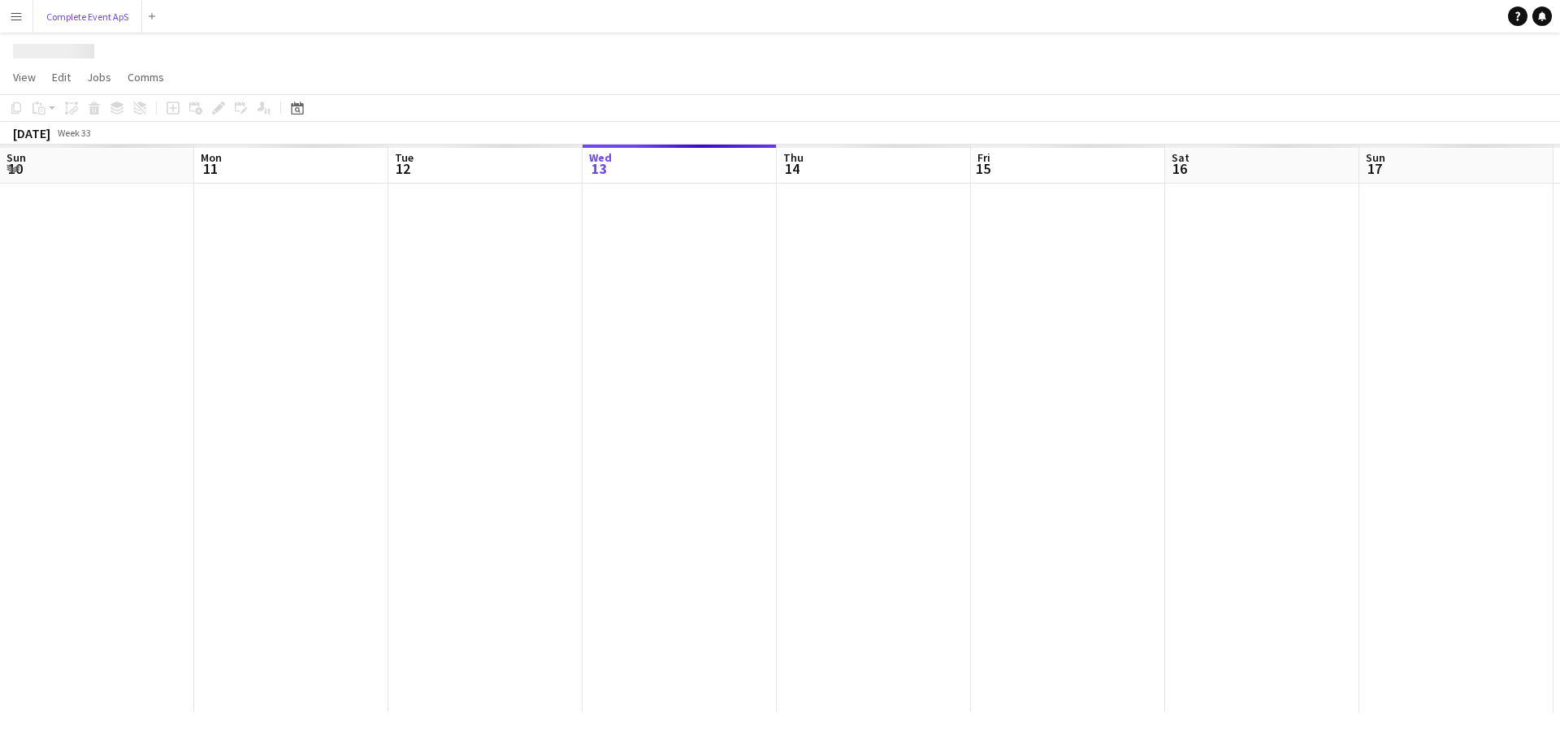
scroll to position [0, 388]
